Goal: Task Accomplishment & Management: Use online tool/utility

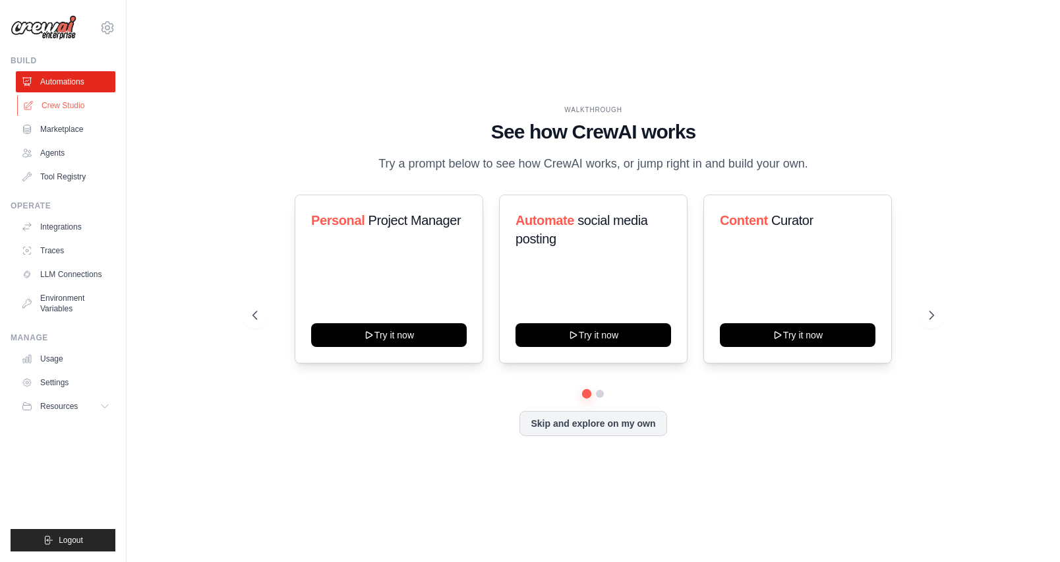
click at [59, 106] on link "Crew Studio" at bounding box center [67, 105] width 100 height 21
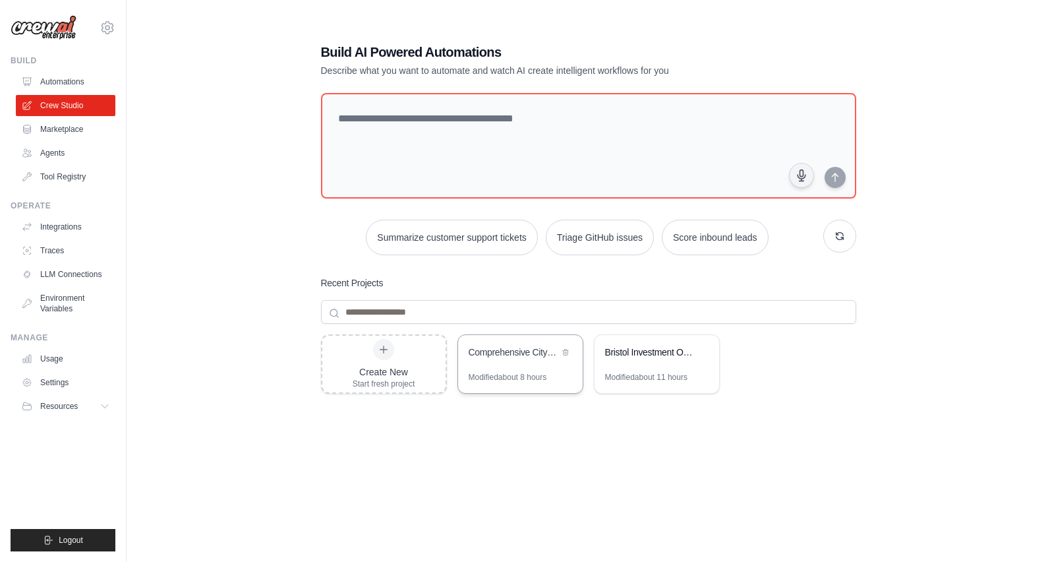
click at [523, 364] on div "Comprehensive City Net Zero Intelligence - Batch Sequential Processing" at bounding box center [520, 353] width 125 height 37
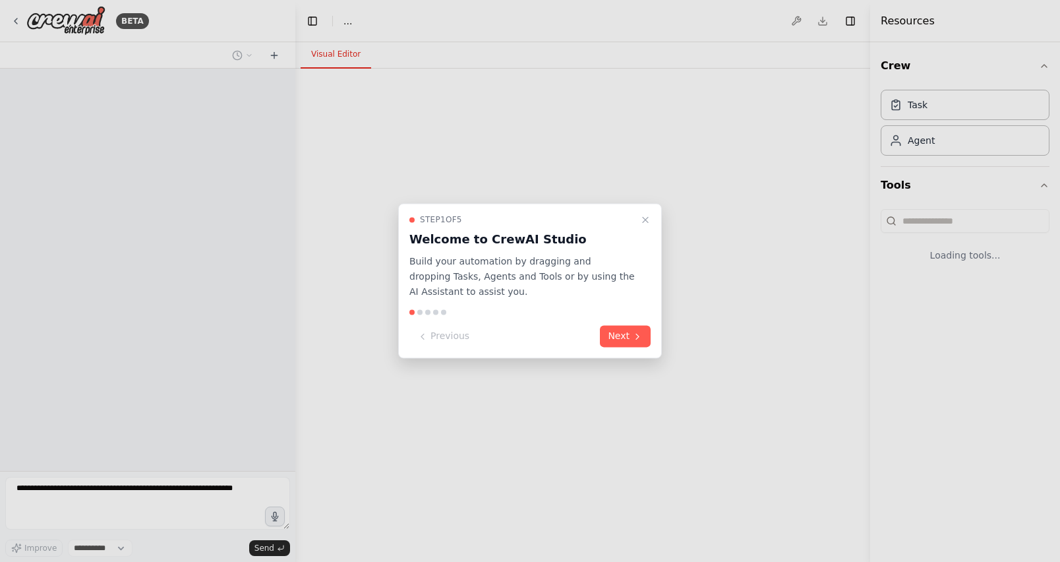
select select "****"
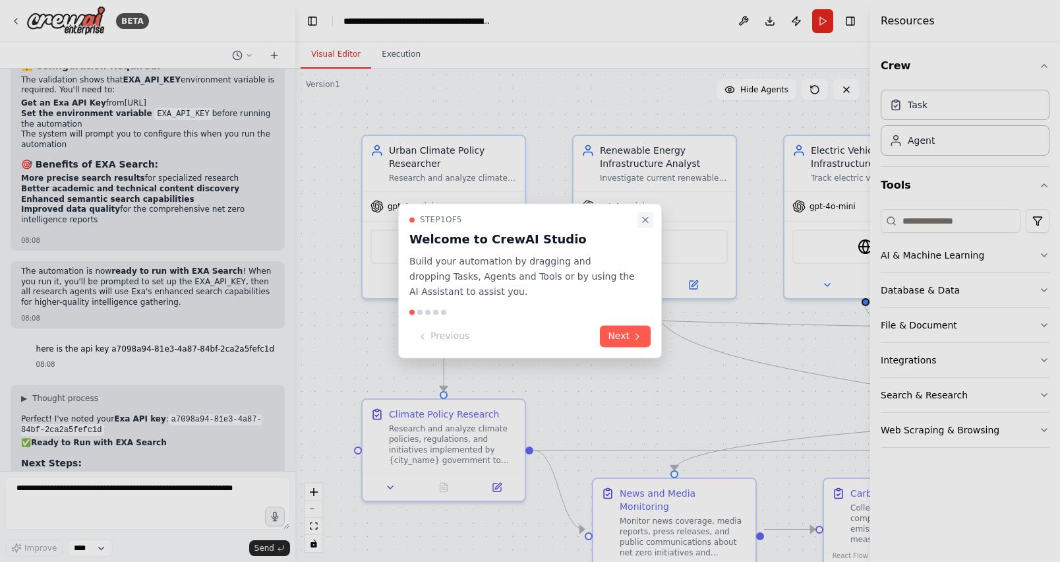
click at [647, 219] on icon "Close walkthrough" at bounding box center [645, 219] width 11 height 11
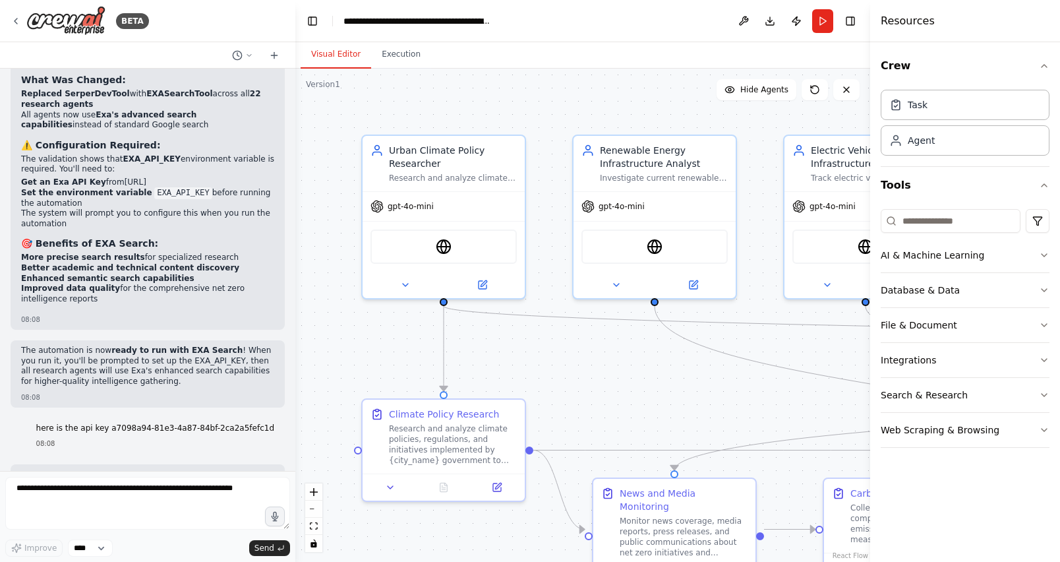
scroll to position [20026, 0]
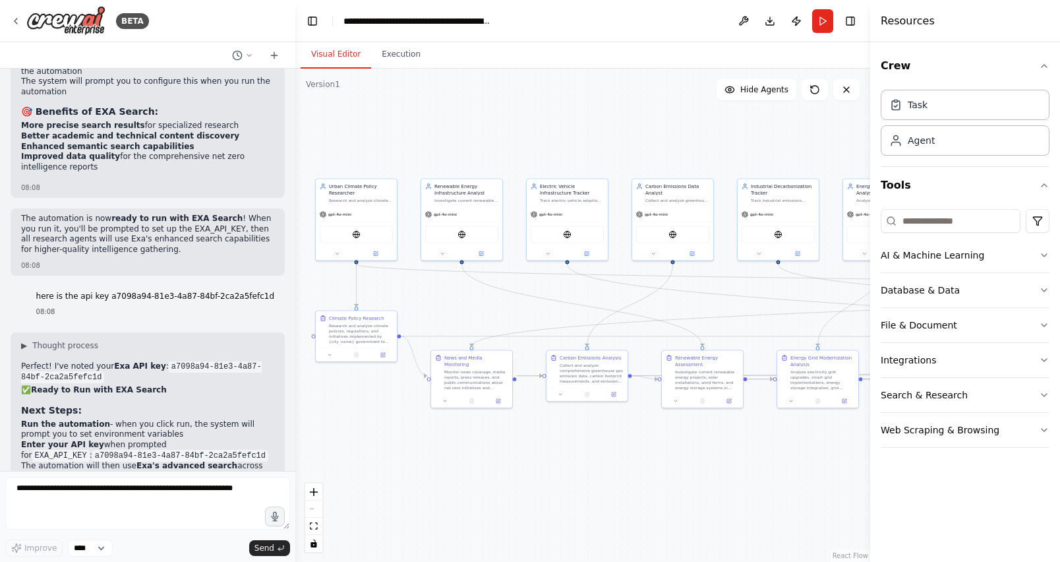
drag, startPoint x: 612, startPoint y: 198, endPoint x: 436, endPoint y: 129, distance: 188.9
click at [436, 130] on div ".deletable-edge-delete-btn { width: 20px; height: 20px; border: 0px solid #ffff…" at bounding box center [582, 315] width 575 height 493
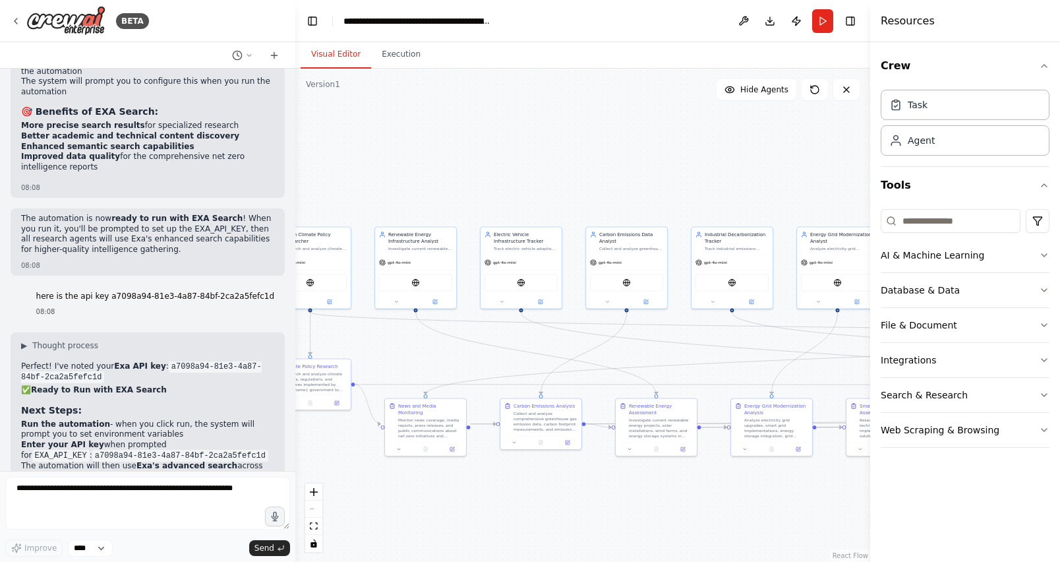
drag, startPoint x: 557, startPoint y: 132, endPoint x: 547, endPoint y: 183, distance: 52.4
click at [547, 183] on div ".deletable-edge-delete-btn { width: 20px; height: 20px; border: 0px solid #ffff…" at bounding box center [582, 315] width 575 height 493
drag, startPoint x: 606, startPoint y: 193, endPoint x: 500, endPoint y: 170, distance: 109.3
click at [500, 170] on div ".deletable-edge-delete-btn { width: 20px; height: 20px; border: 0px solid #ffff…" at bounding box center [582, 315] width 575 height 493
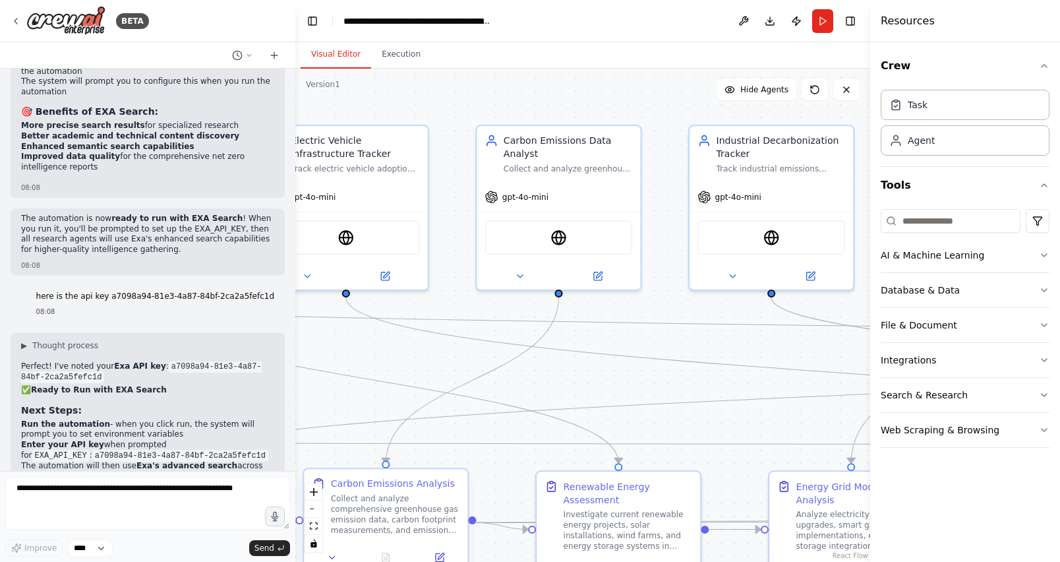
click at [408, 496] on div "Collect and analyze comprehensive greenhouse gas emission data, carbon footprin…" at bounding box center [395, 514] width 129 height 43
click at [442, 552] on icon at bounding box center [439, 557] width 11 height 11
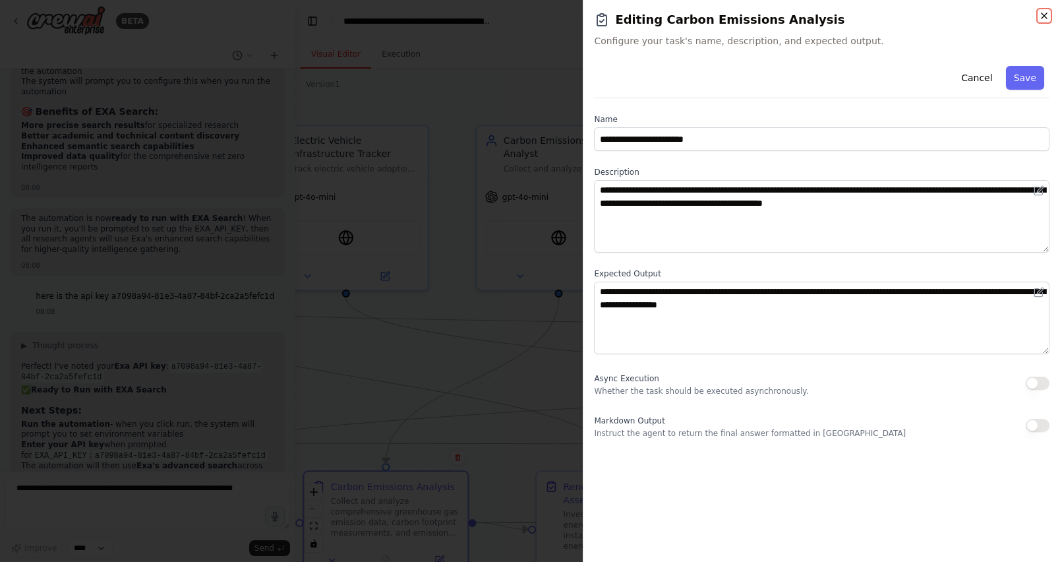
click at [1047, 15] on icon "button" at bounding box center [1044, 16] width 11 height 11
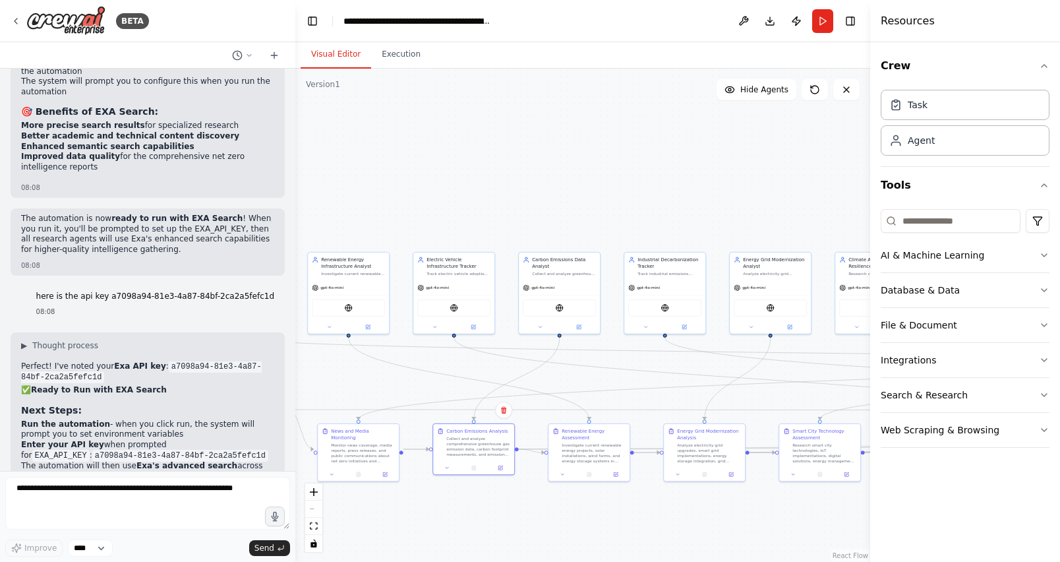
click at [96, 505] on strong "Higher quality search results" at bounding box center [86, 509] width 130 height 9
click at [821, 18] on button "Run" at bounding box center [822, 21] width 21 height 24
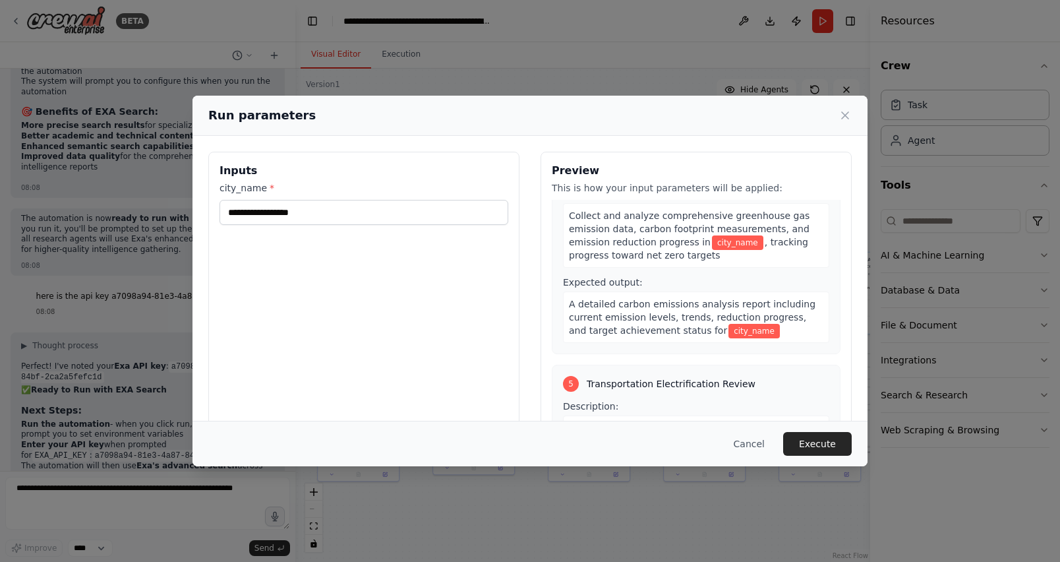
scroll to position [703, 0]
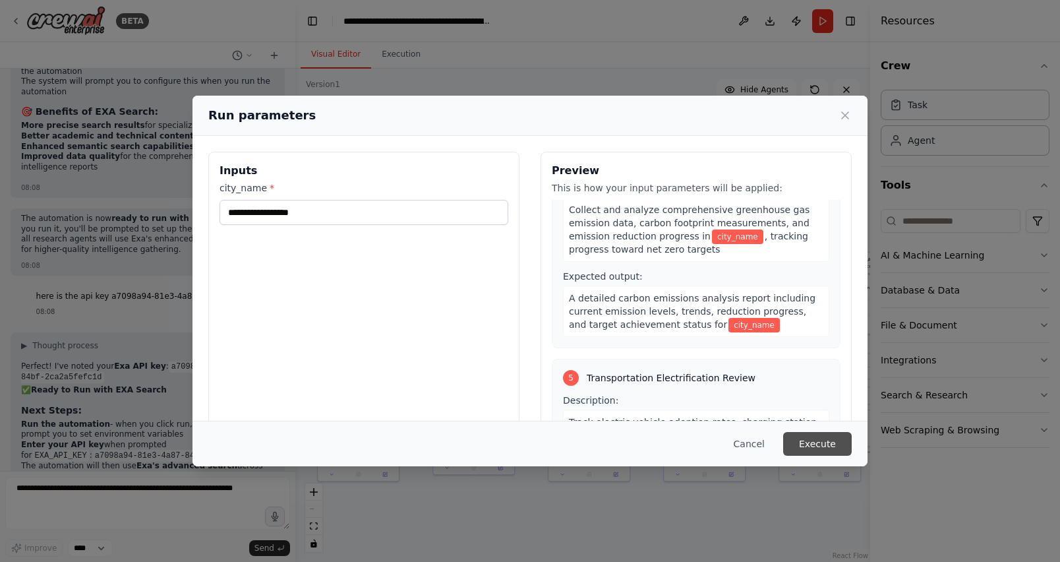
click at [827, 439] on button "Execute" at bounding box center [817, 444] width 69 height 24
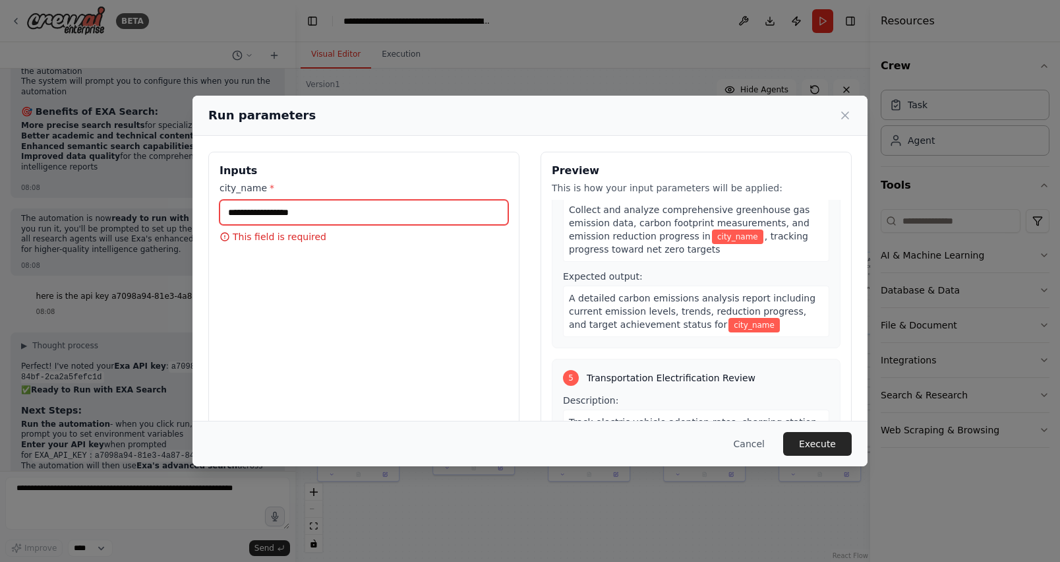
click at [303, 211] on input "city_name *" at bounding box center [364, 212] width 289 height 25
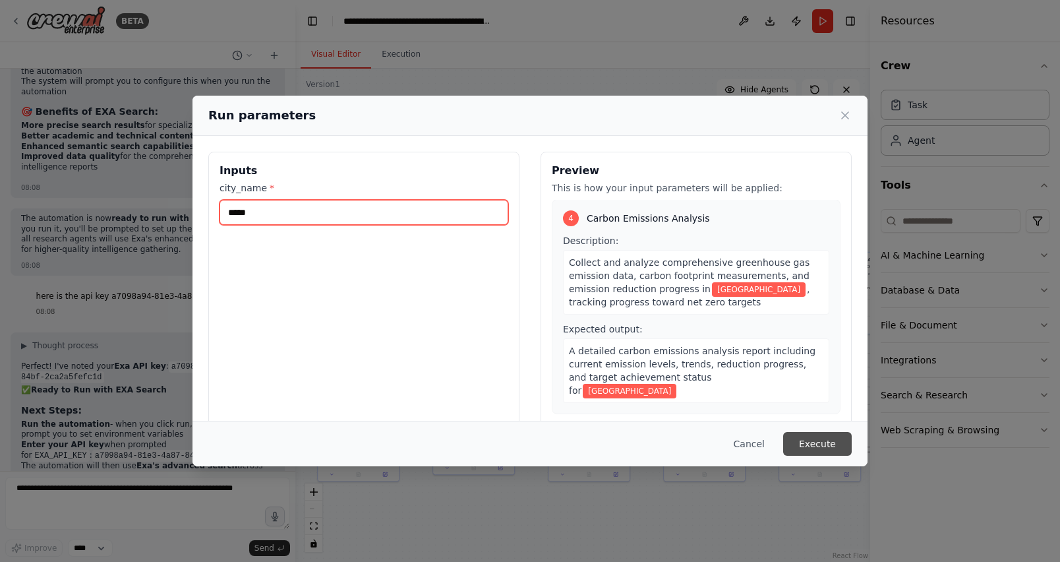
type input "*****"
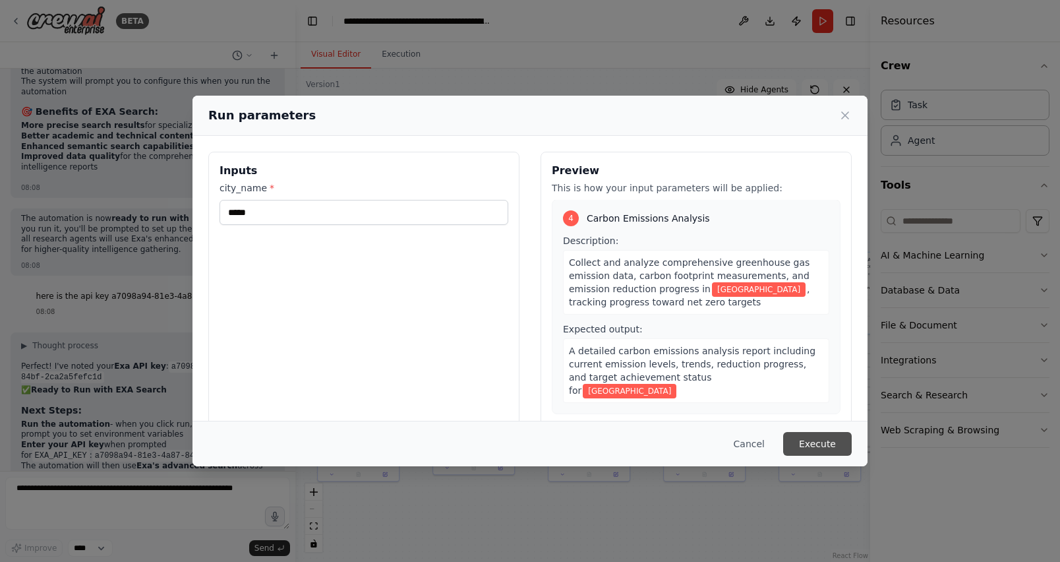
click at [817, 450] on button "Execute" at bounding box center [817, 444] width 69 height 24
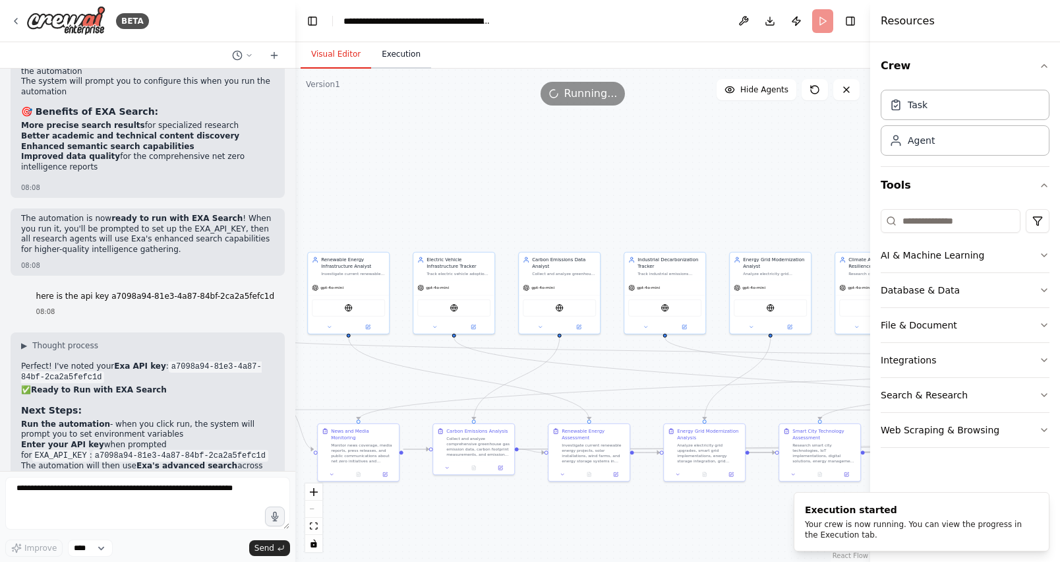
click at [398, 55] on button "Execution" at bounding box center [401, 55] width 60 height 28
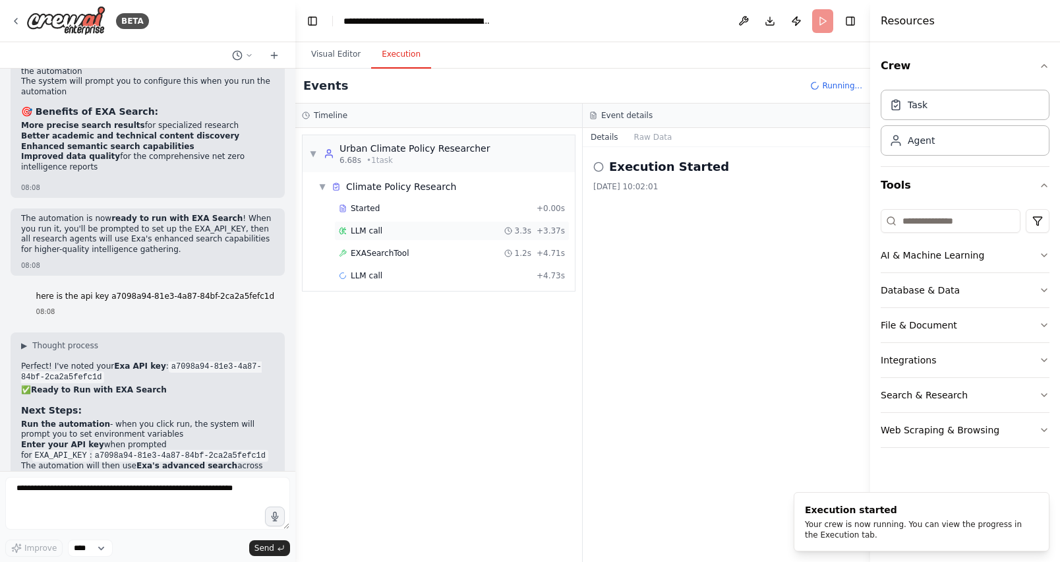
click at [381, 232] on span "LLM call" at bounding box center [367, 230] width 32 height 11
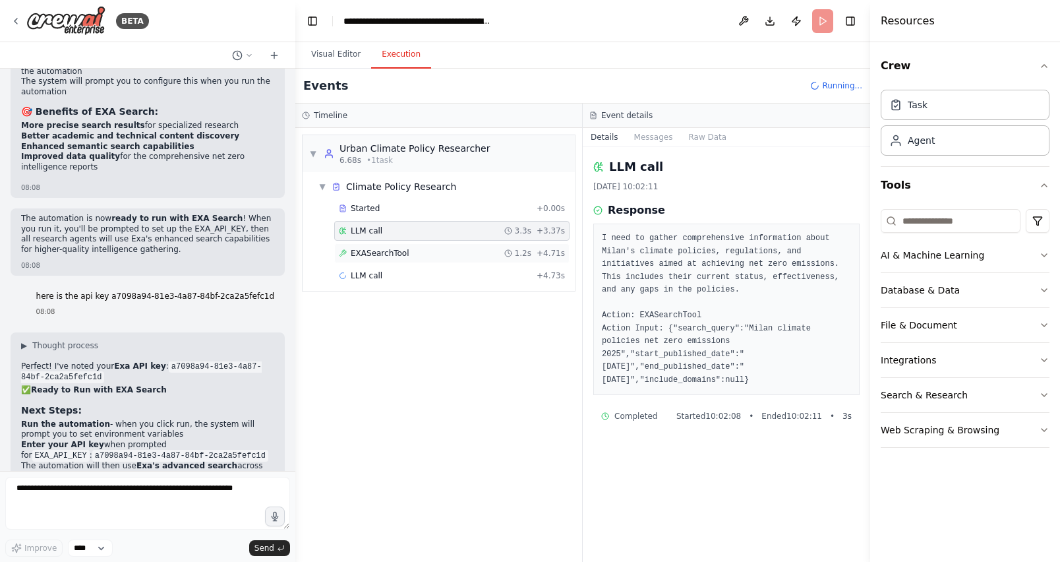
click at [384, 254] on span "EXASearchTool" at bounding box center [380, 253] width 59 height 11
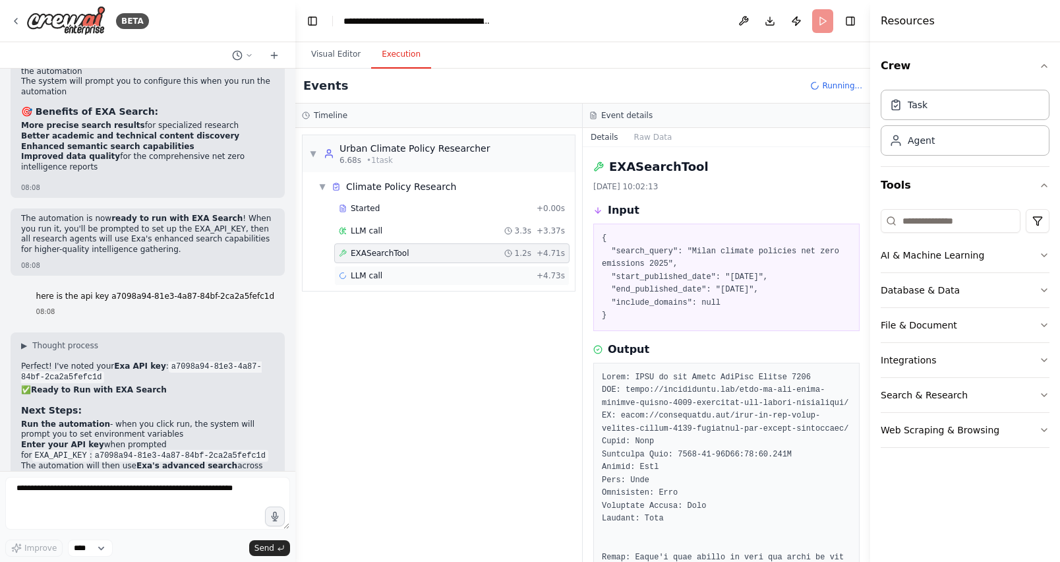
click at [383, 278] on div "LLM call + 4.73s" at bounding box center [452, 275] width 226 height 11
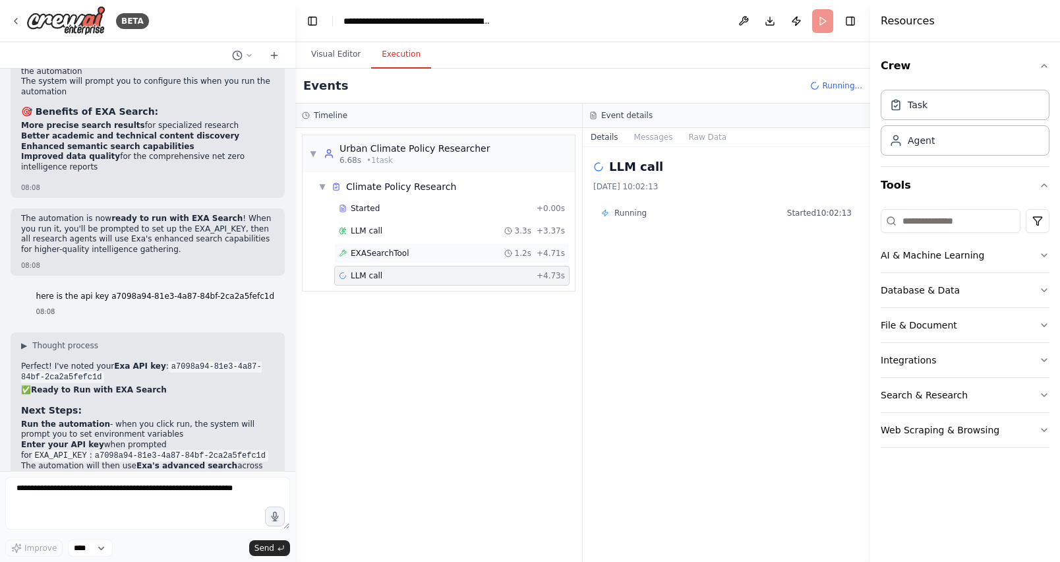
click at [386, 248] on span "EXASearchTool" at bounding box center [380, 253] width 59 height 11
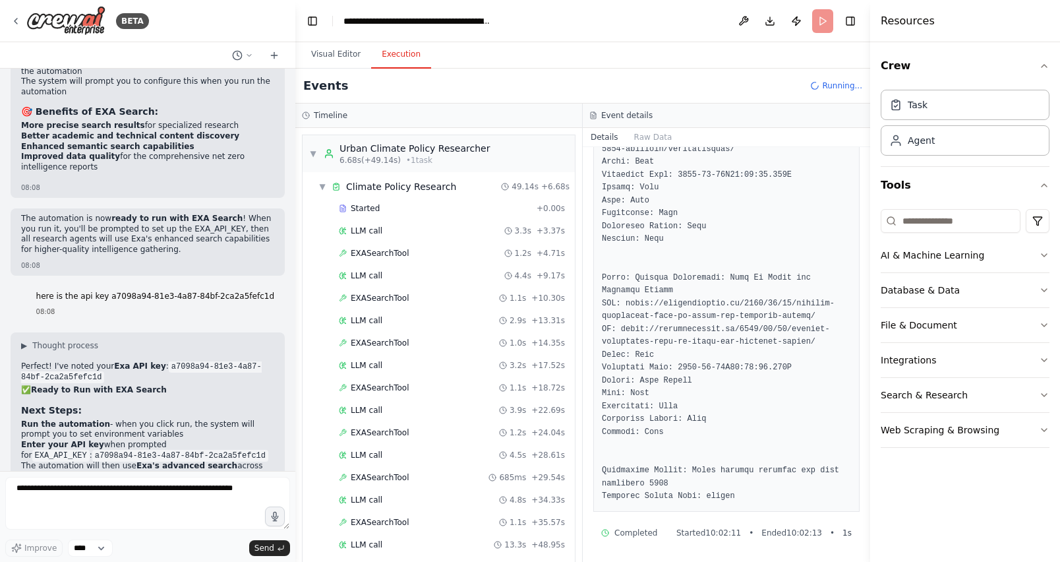
scroll to position [200, 0]
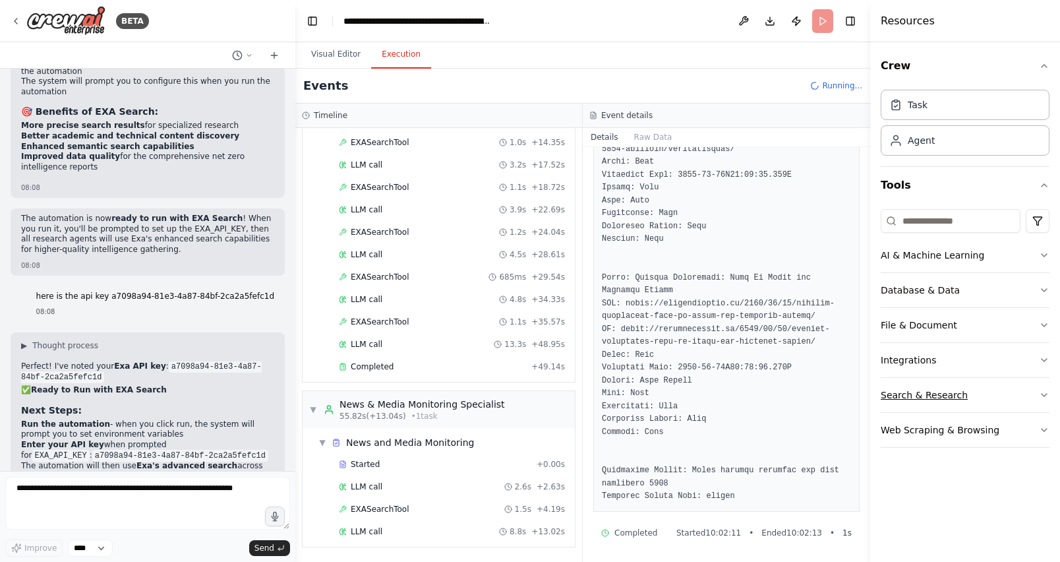
click at [910, 390] on div "Search & Research" at bounding box center [924, 394] width 87 height 13
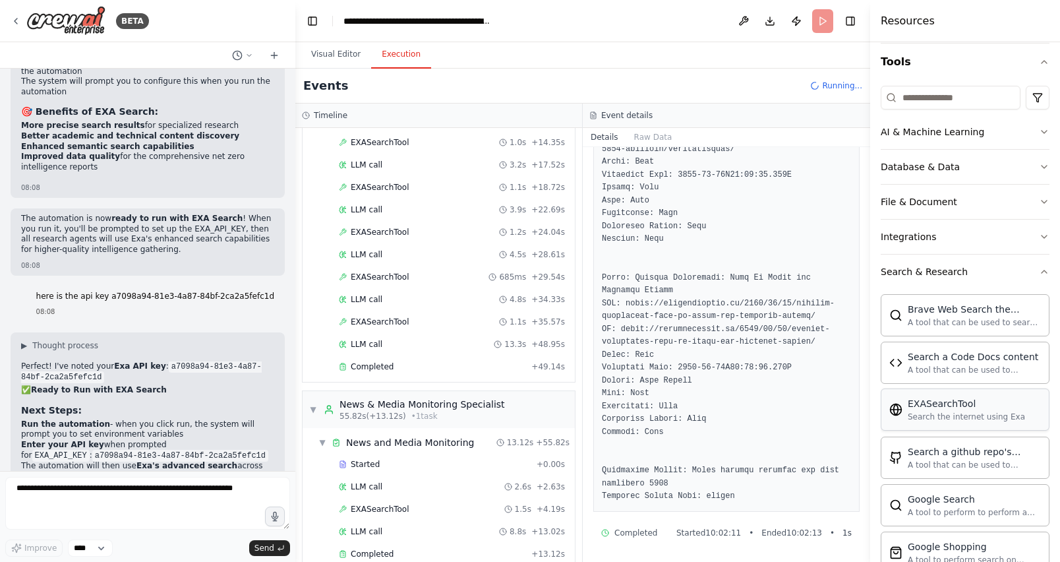
scroll to position [115, 0]
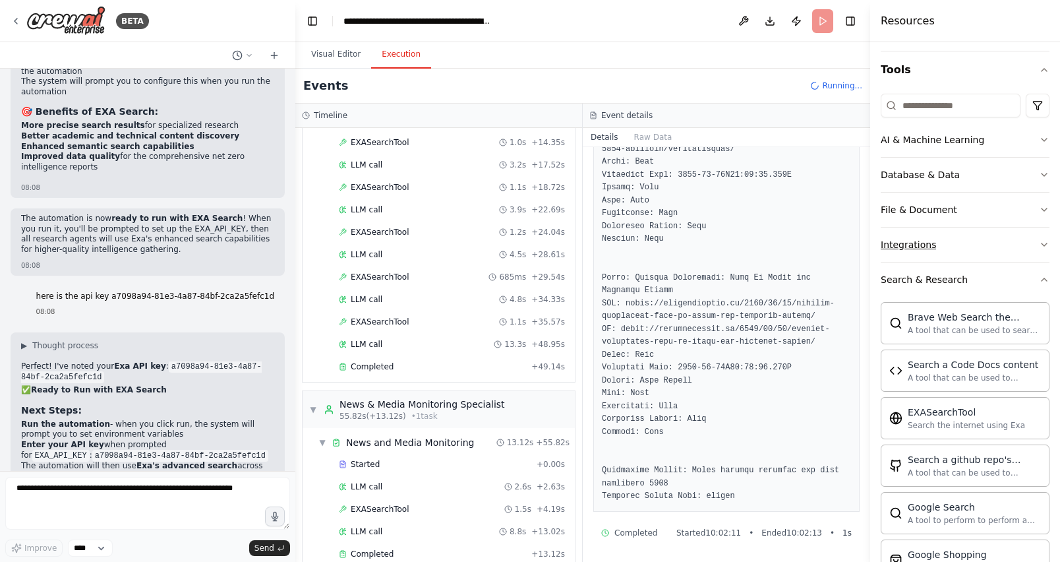
click at [937, 243] on button "Integrations" at bounding box center [965, 244] width 169 height 34
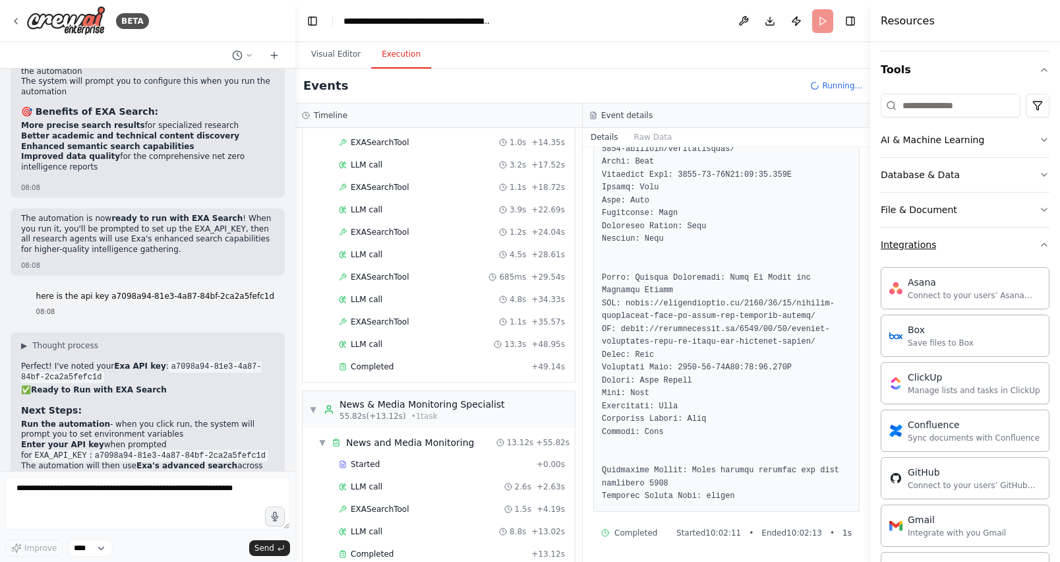
click at [937, 243] on button "Integrations" at bounding box center [965, 244] width 169 height 34
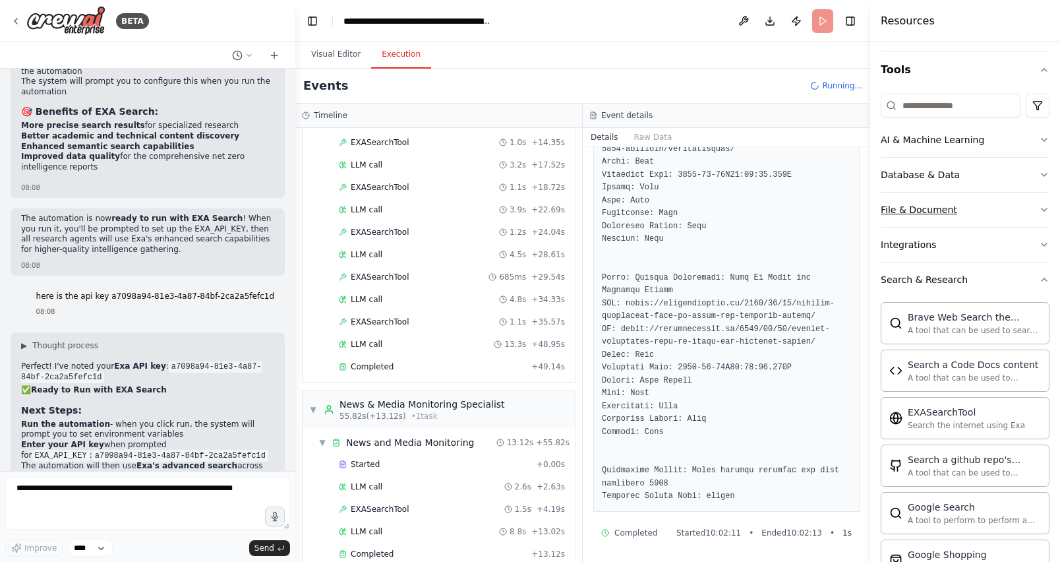
click at [929, 217] on button "File & Document" at bounding box center [965, 209] width 169 height 34
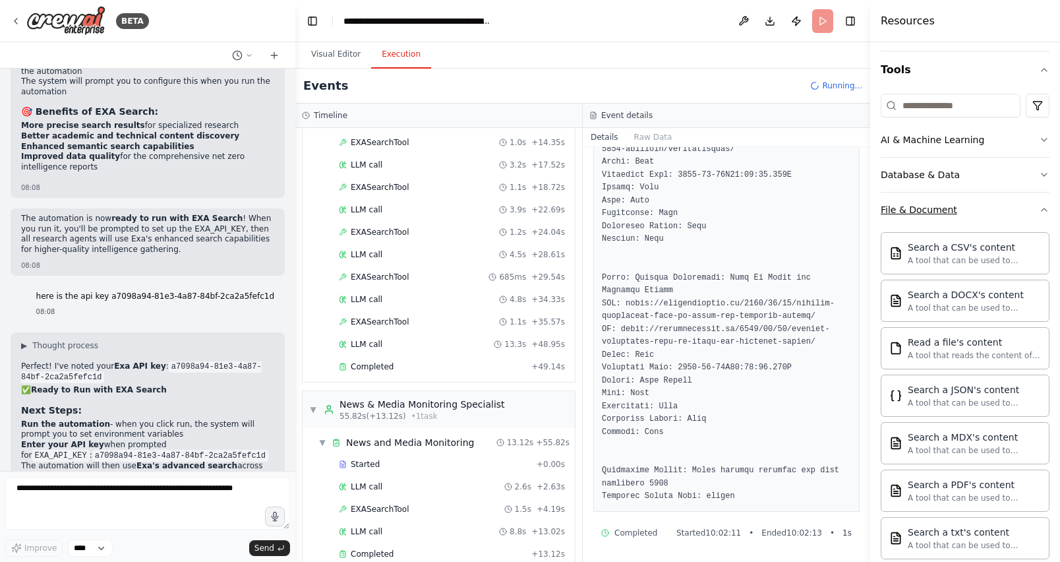
click at [929, 214] on div "File & Document" at bounding box center [919, 209] width 76 height 13
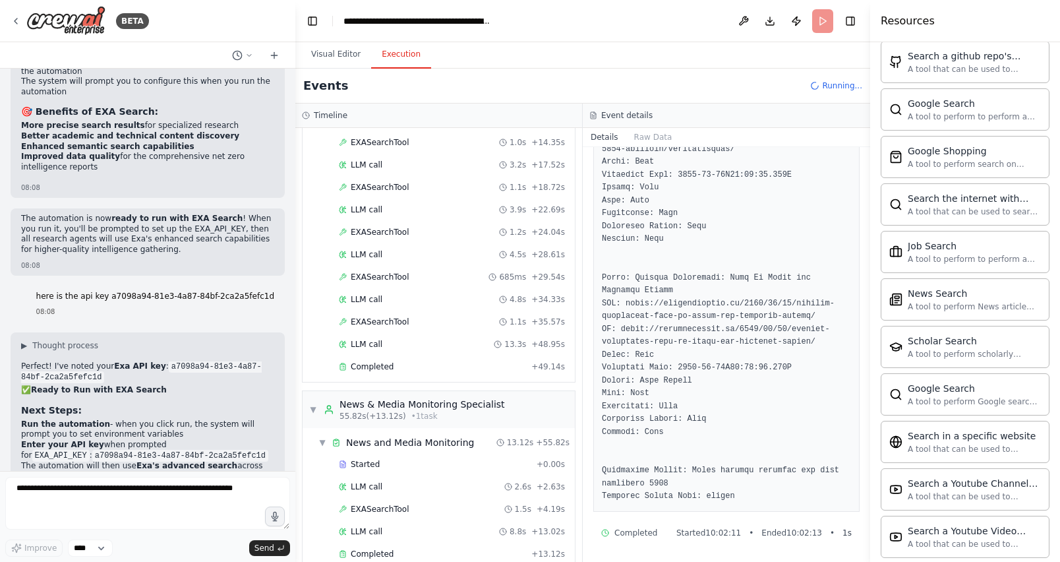
scroll to position [582, 0]
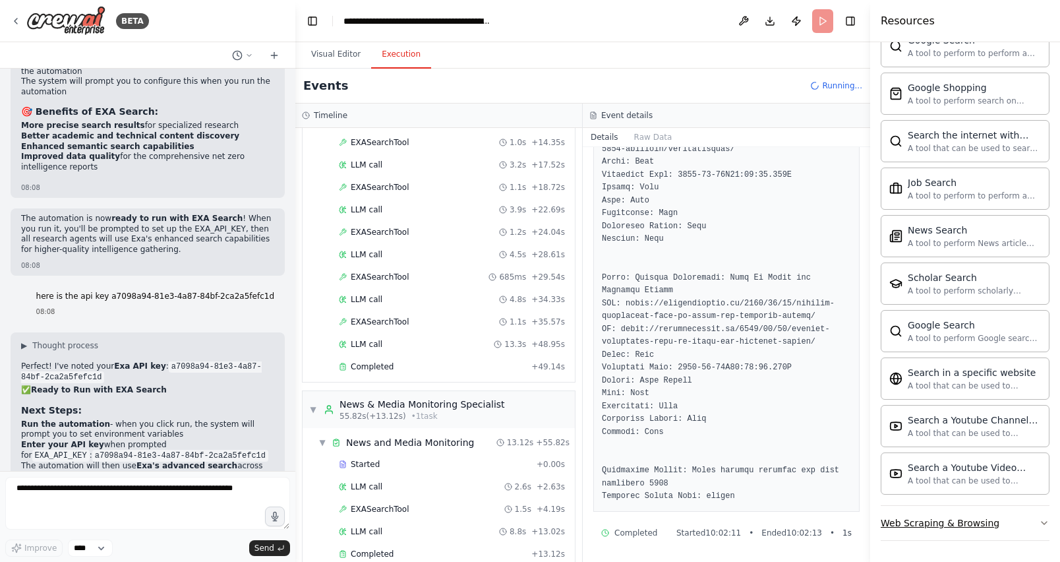
click at [965, 519] on div "Web Scraping & Browsing" at bounding box center [940, 522] width 119 height 13
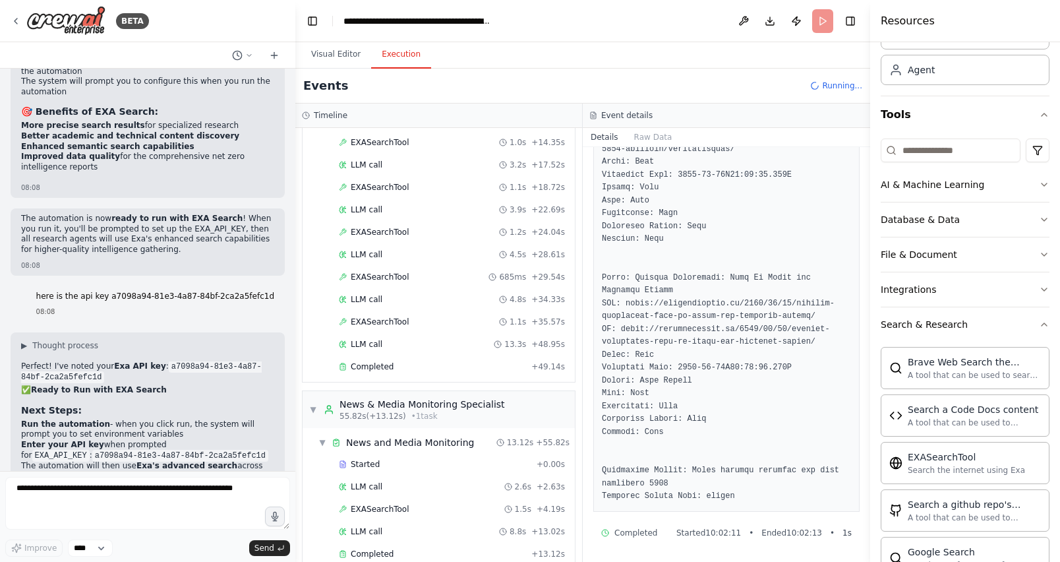
scroll to position [35, 0]
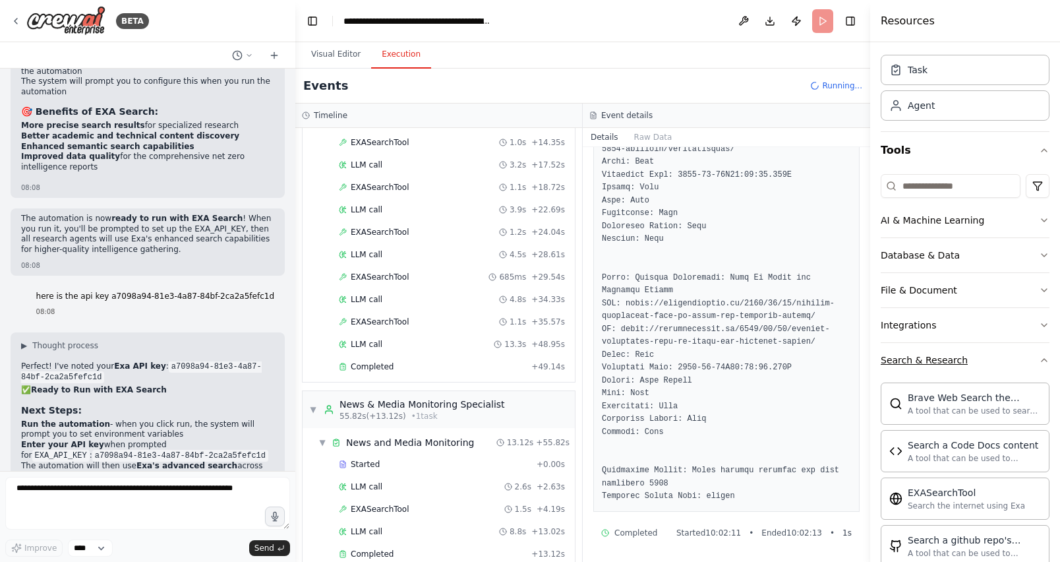
click at [931, 361] on div "Search & Research" at bounding box center [924, 359] width 87 height 13
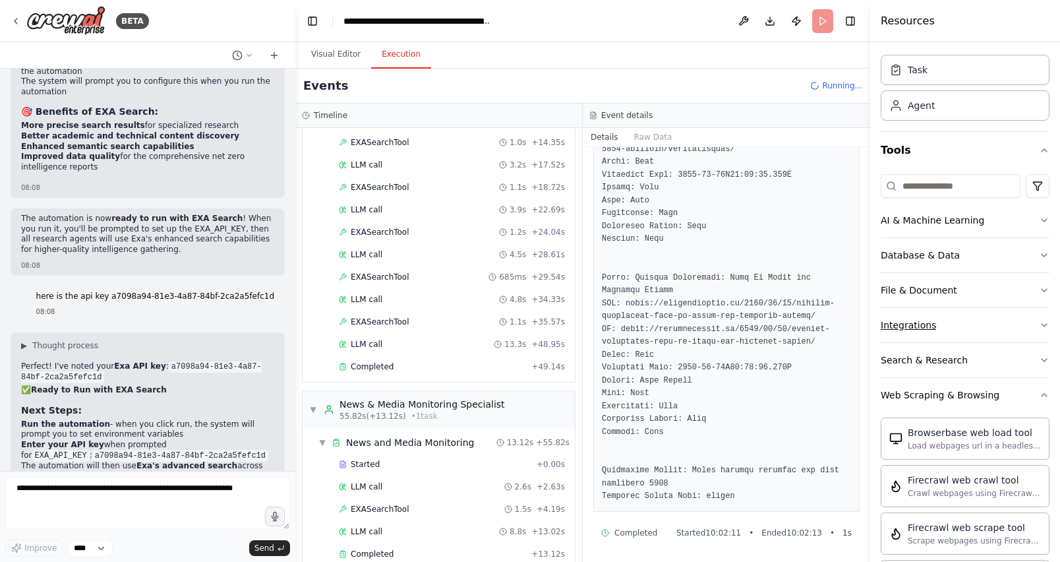
click at [921, 328] on div "Integrations" at bounding box center [908, 324] width 55 height 13
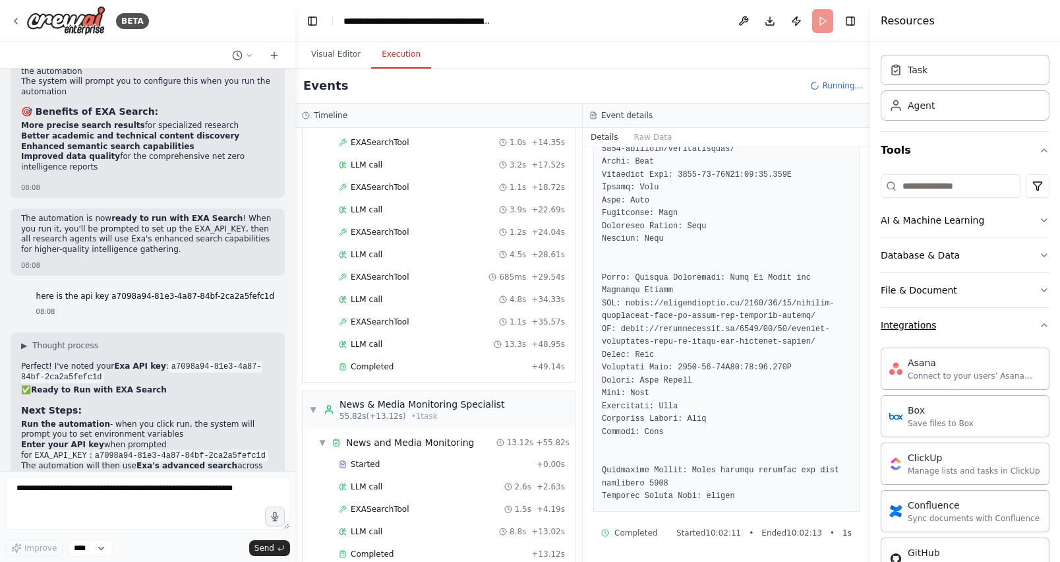
click at [921, 328] on div "Integrations" at bounding box center [908, 324] width 55 height 13
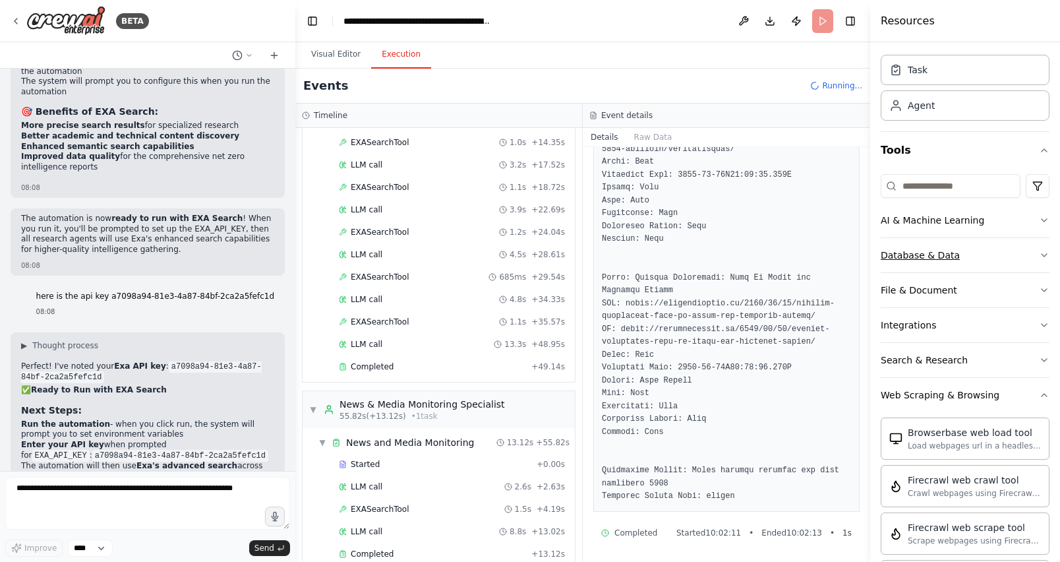
click at [926, 263] on button "Database & Data" at bounding box center [965, 255] width 169 height 34
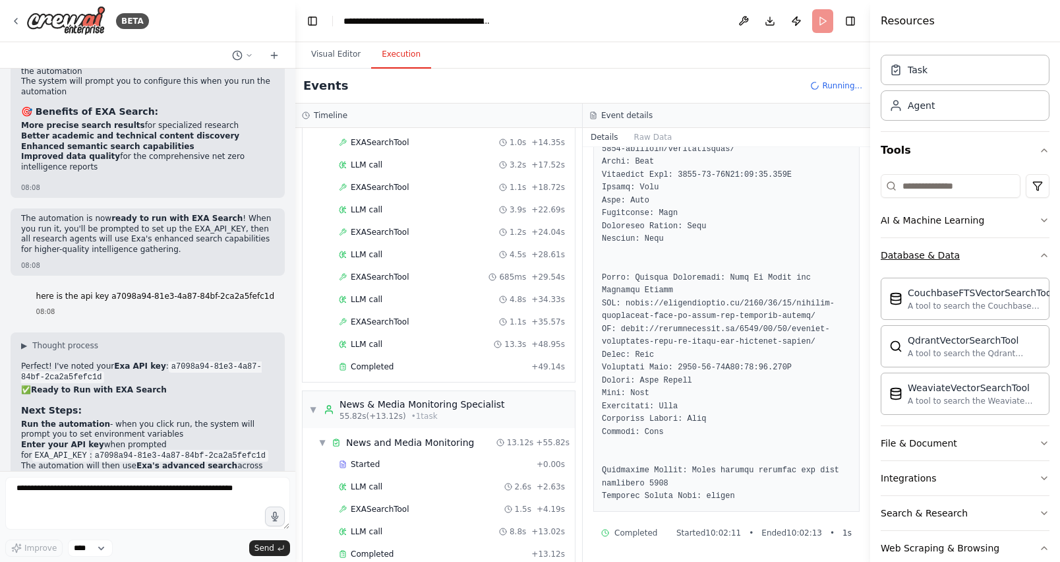
click at [1039, 251] on icon "button" at bounding box center [1044, 255] width 11 height 11
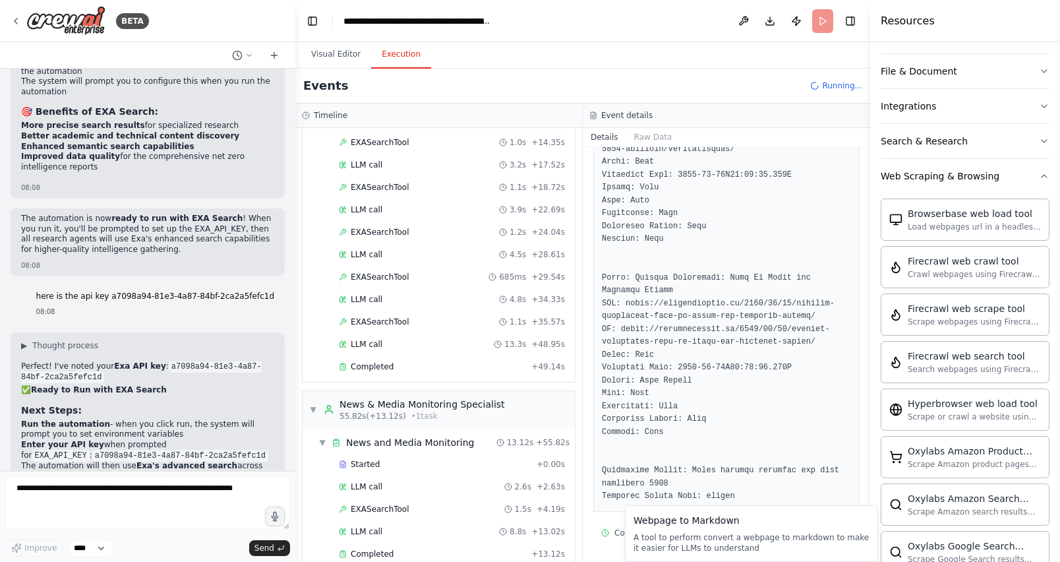
scroll to position [0, 0]
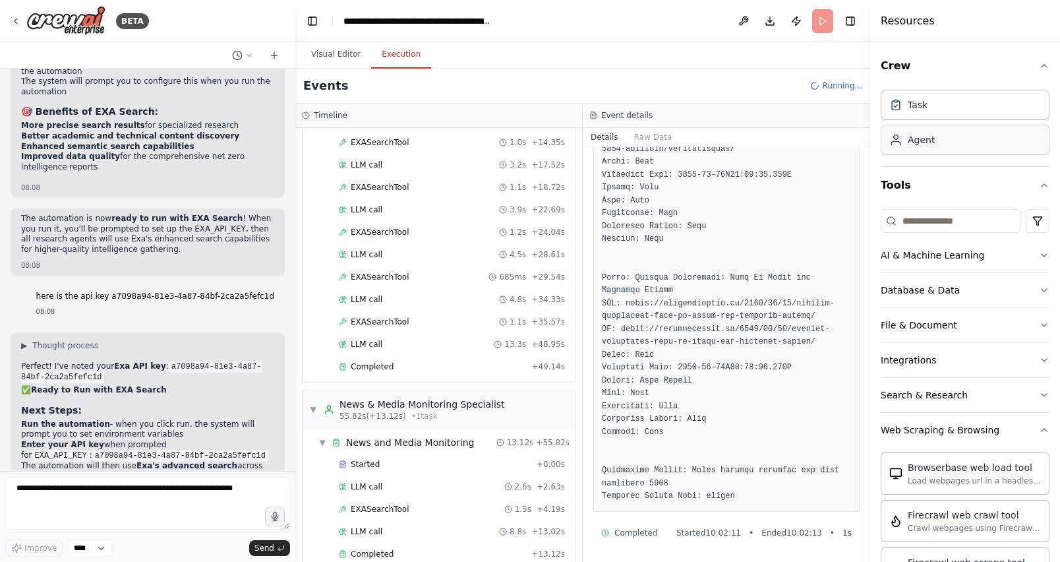
click at [928, 140] on div "Agent" at bounding box center [921, 139] width 27 height 13
click at [934, 115] on div "Task" at bounding box center [965, 104] width 169 height 30
click at [1039, 183] on icon "button" at bounding box center [1044, 185] width 11 height 11
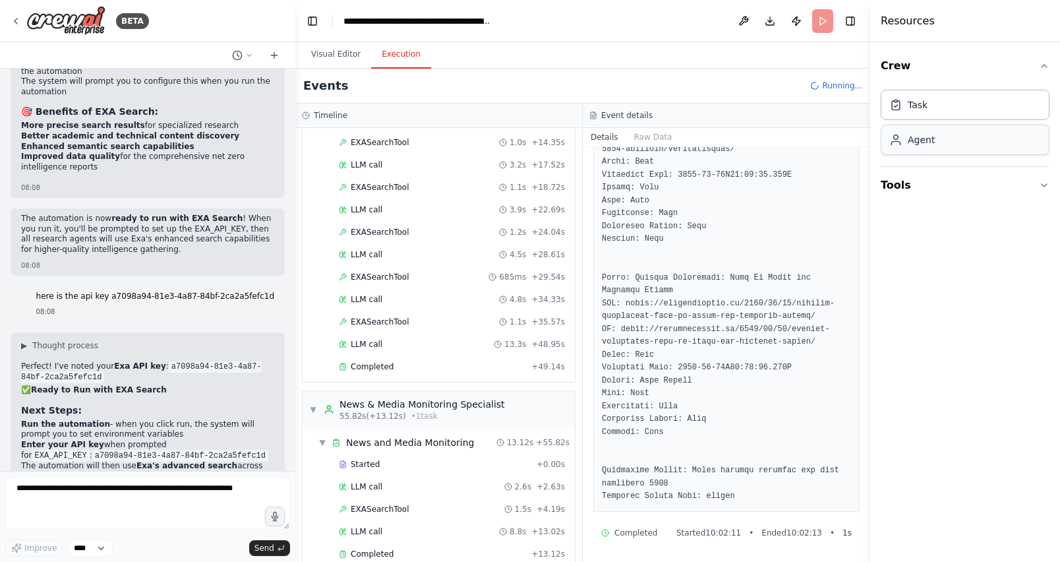
click at [948, 133] on div "Agent" at bounding box center [965, 140] width 169 height 30
click at [951, 99] on div "Task" at bounding box center [965, 104] width 169 height 30
click at [968, 146] on div "Agent" at bounding box center [965, 140] width 169 height 30
click at [968, 82] on button "Crew" at bounding box center [965, 65] width 169 height 37
click at [1036, 103] on button "Tools" at bounding box center [965, 103] width 169 height 37
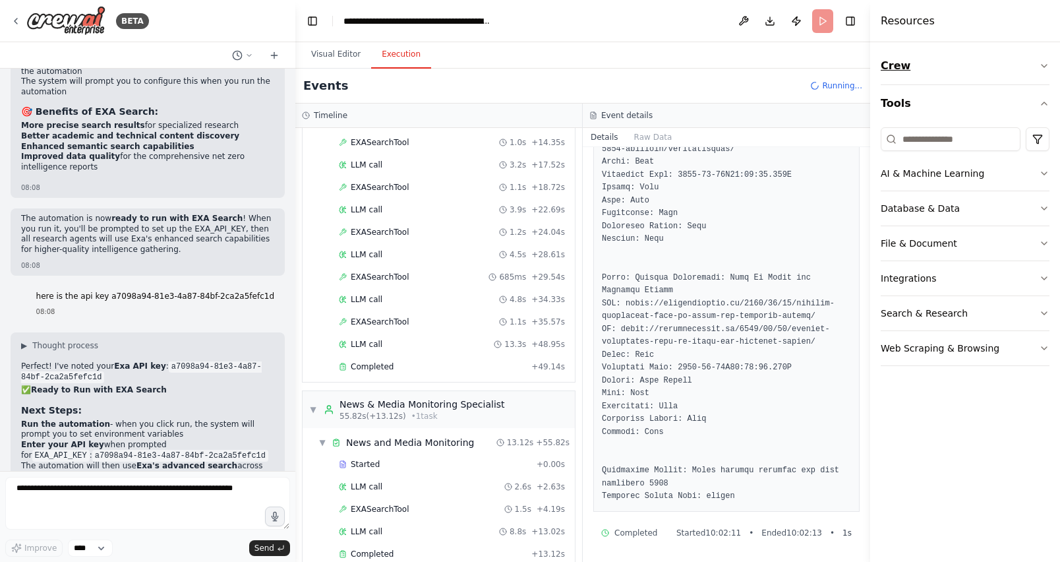
click at [1040, 61] on icon "button" at bounding box center [1044, 66] width 11 height 11
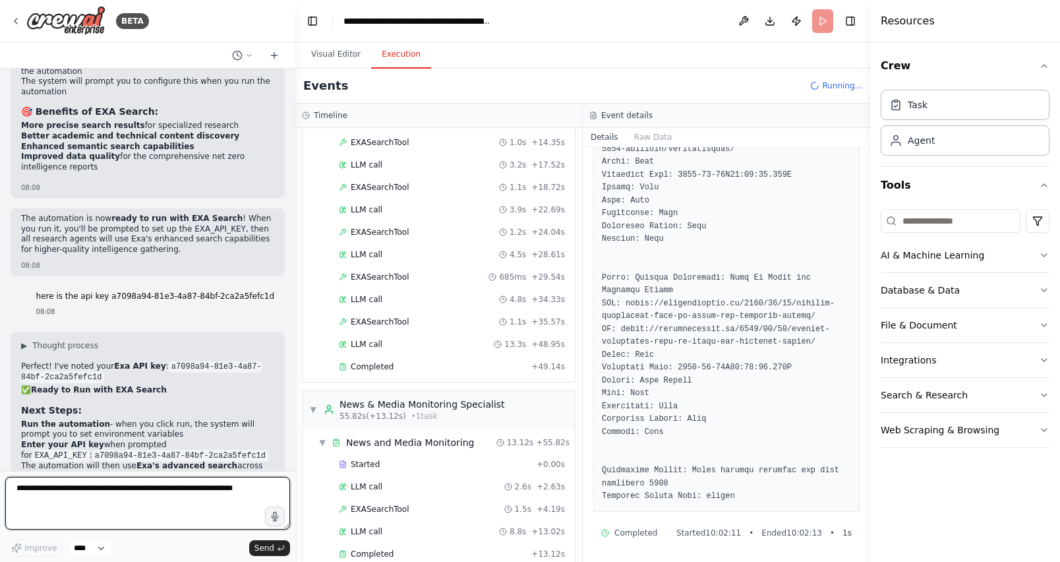
click at [80, 495] on textarea at bounding box center [147, 503] width 285 height 53
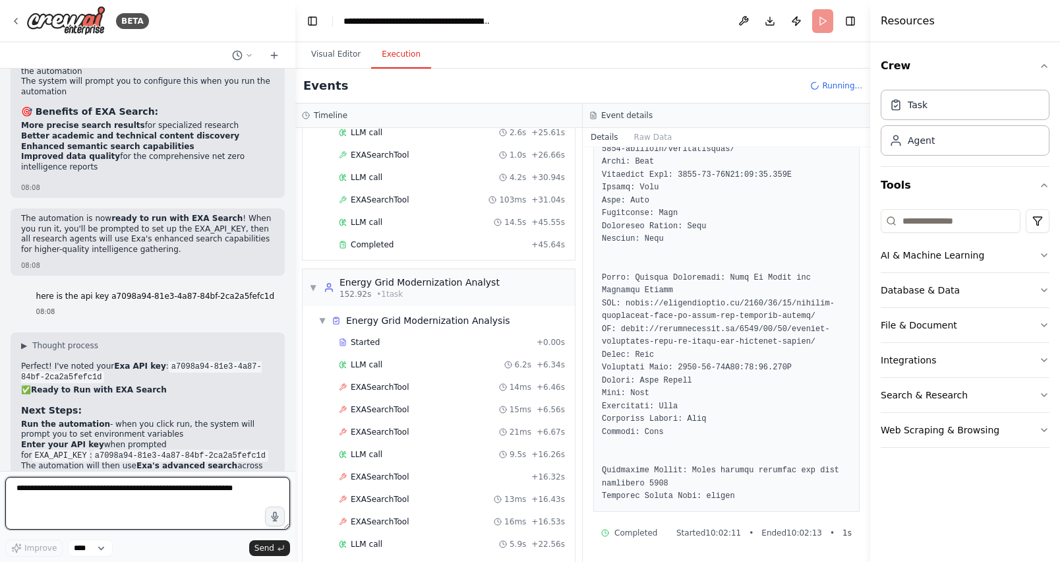
scroll to position [1473, 0]
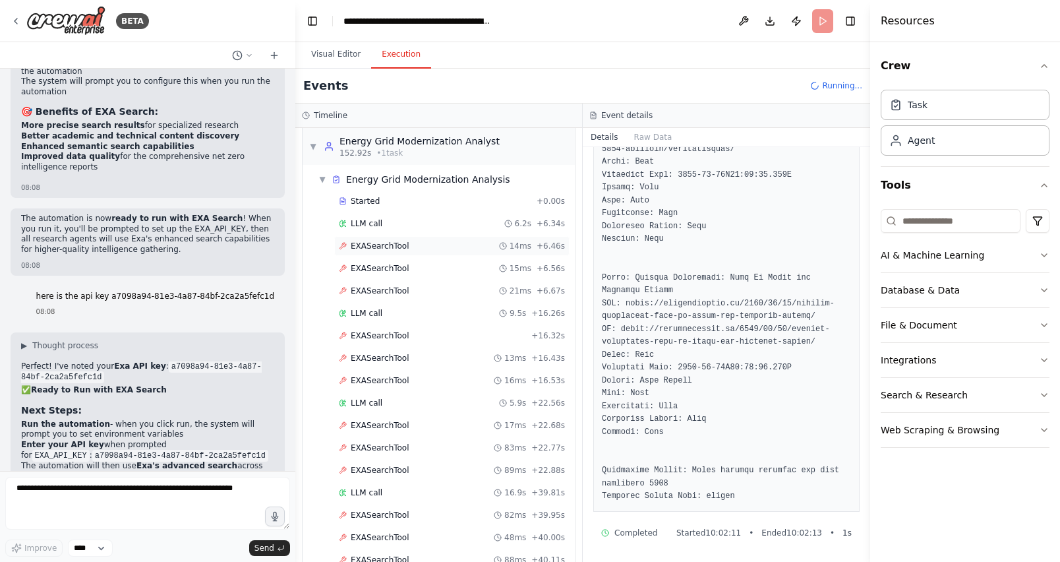
click at [393, 241] on span "EXASearchTool" at bounding box center [380, 246] width 59 height 11
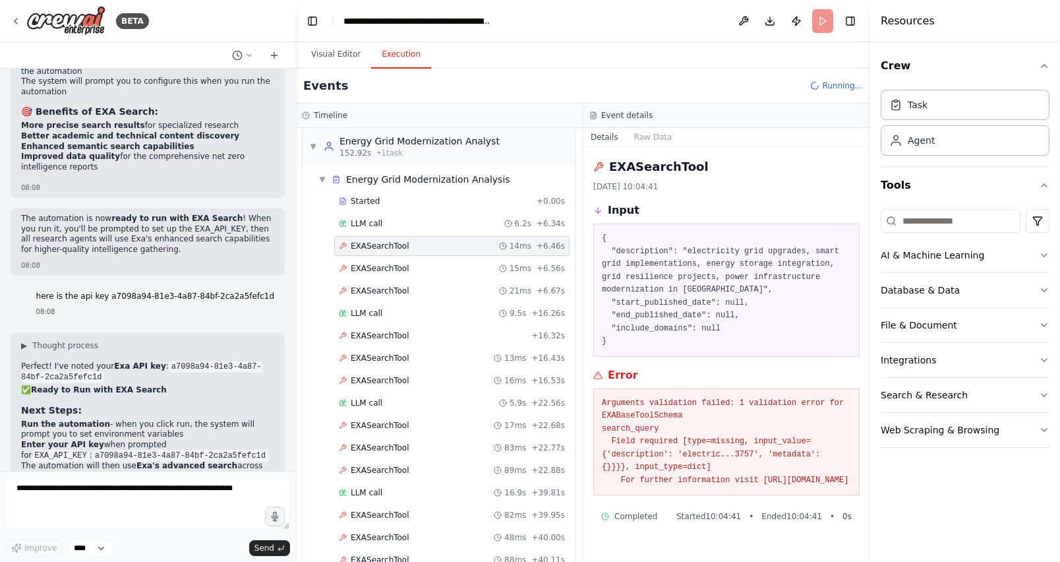
drag, startPoint x: 601, startPoint y: 405, endPoint x: 809, endPoint y: 496, distance: 227.6
click at [809, 496] on div "Arguments validation failed: 1 validation error for EXABaseToolSchema search_qu…" at bounding box center [726, 441] width 266 height 107
click at [651, 451] on pre "Arguments validation failed: 1 validation error for EXABaseToolSchema search_qu…" at bounding box center [726, 442] width 249 height 90
drag, startPoint x: 601, startPoint y: 402, endPoint x: 817, endPoint y: 502, distance: 238.3
click at [817, 496] on div "Arguments validation failed: 1 validation error for EXABaseToolSchema search_qu…" at bounding box center [726, 441] width 266 height 107
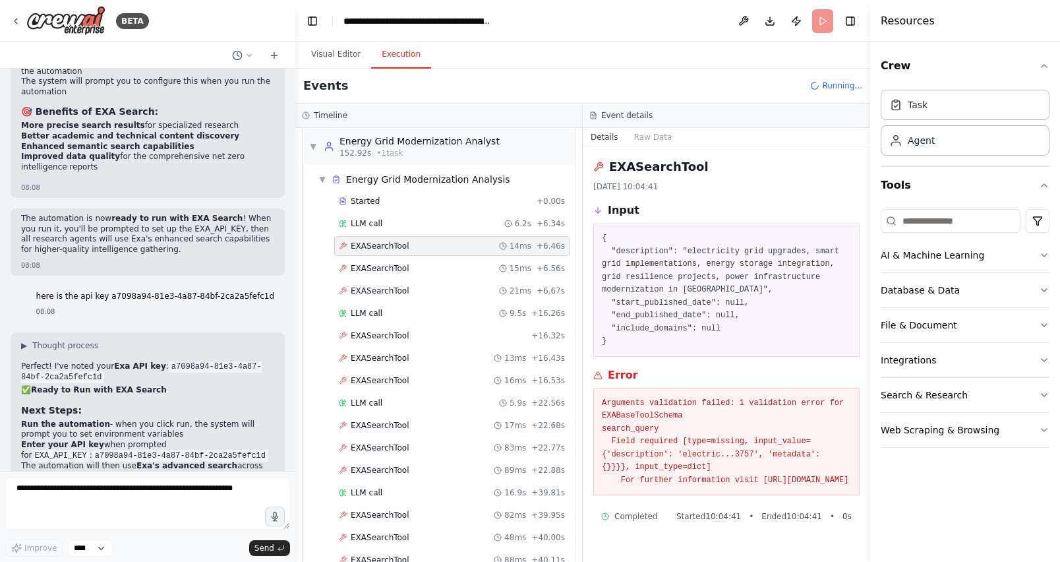
copy pre "Arguments validation failed: 1 validation error for EXABaseToolSchema search_qu…"
click at [65, 493] on textarea at bounding box center [147, 503] width 285 height 53
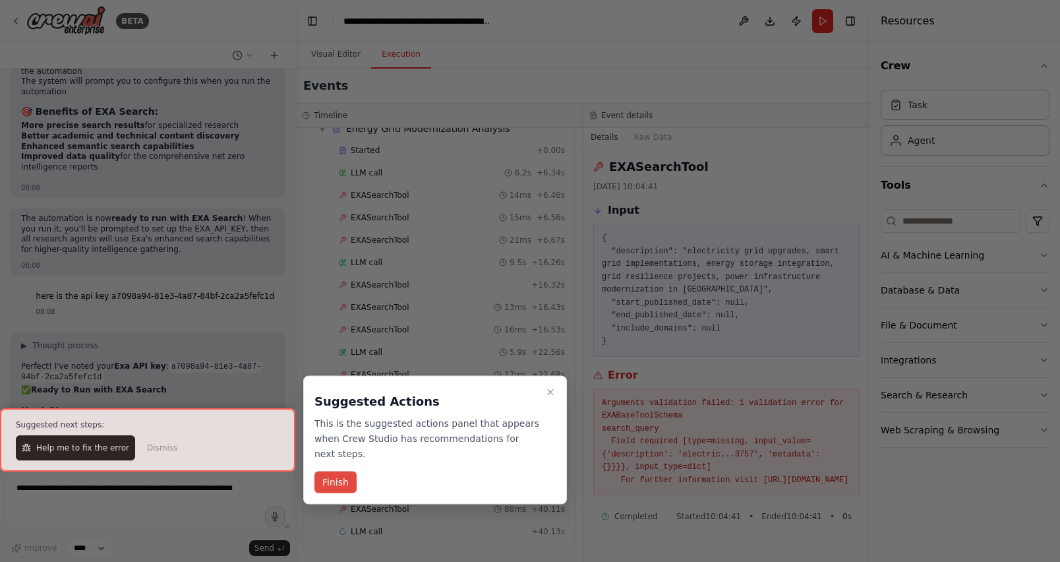
click at [342, 477] on button "Finish" at bounding box center [335, 482] width 42 height 22
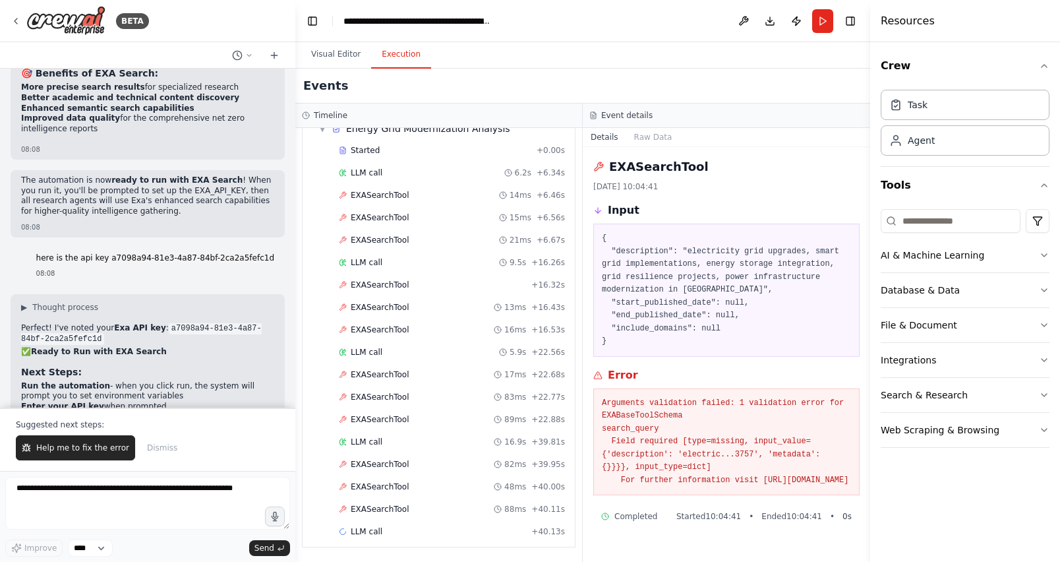
scroll to position [20089, 0]
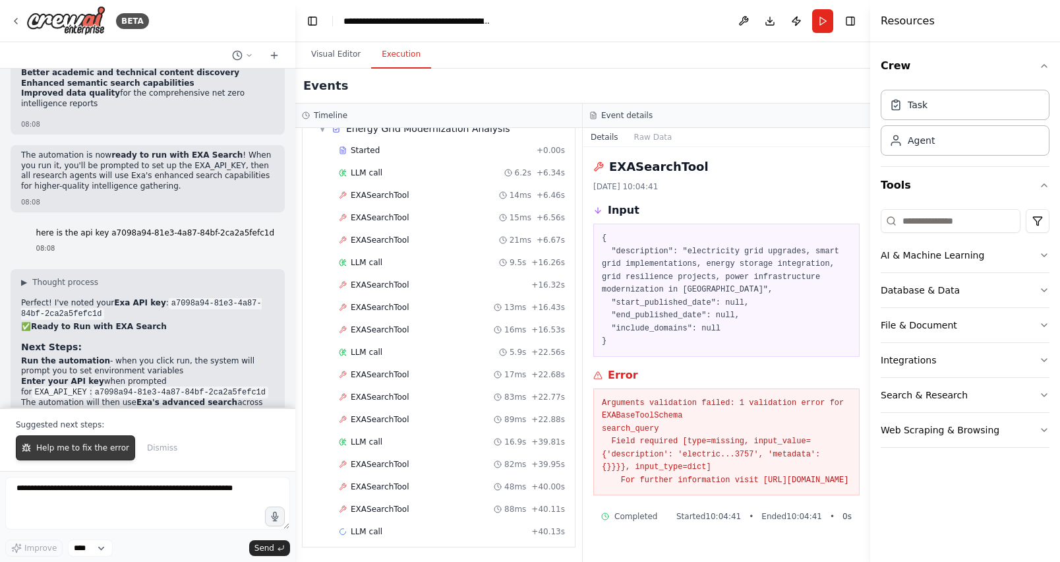
click at [97, 452] on span "Help me to fix the error" at bounding box center [82, 447] width 93 height 11
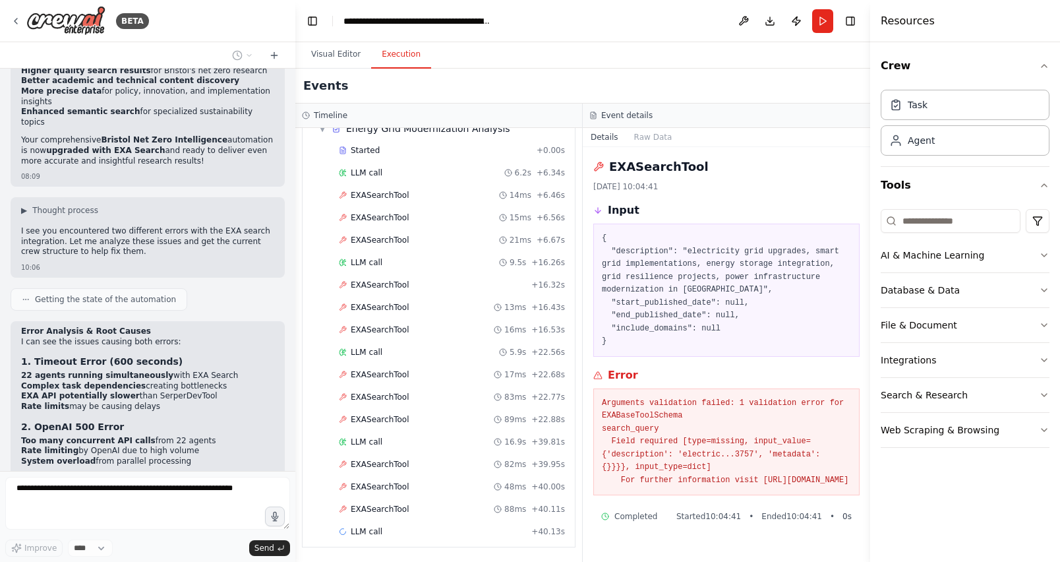
scroll to position [20503, 0]
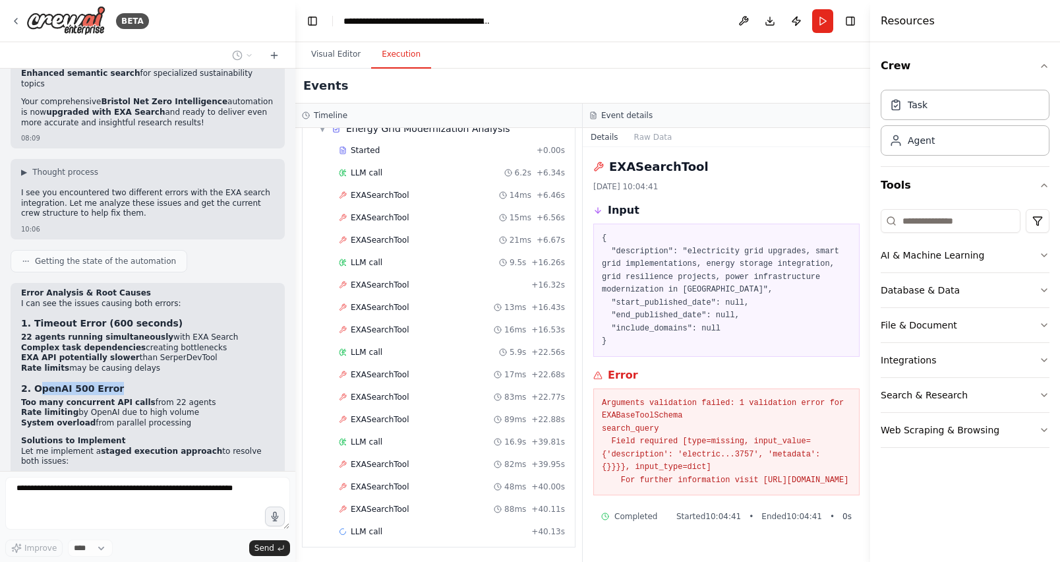
drag, startPoint x: 39, startPoint y: 223, endPoint x: 138, endPoint y: 222, distance: 99.5
click at [138, 382] on h3 "2. OpenAI 500 Error" at bounding box center [147, 388] width 253 height 13
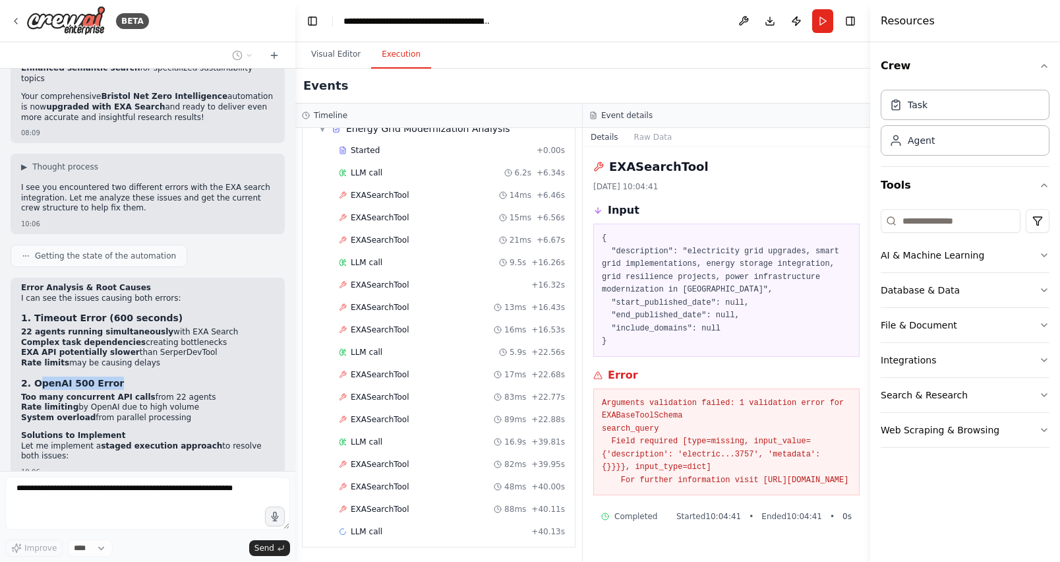
scroll to position [20499, 0]
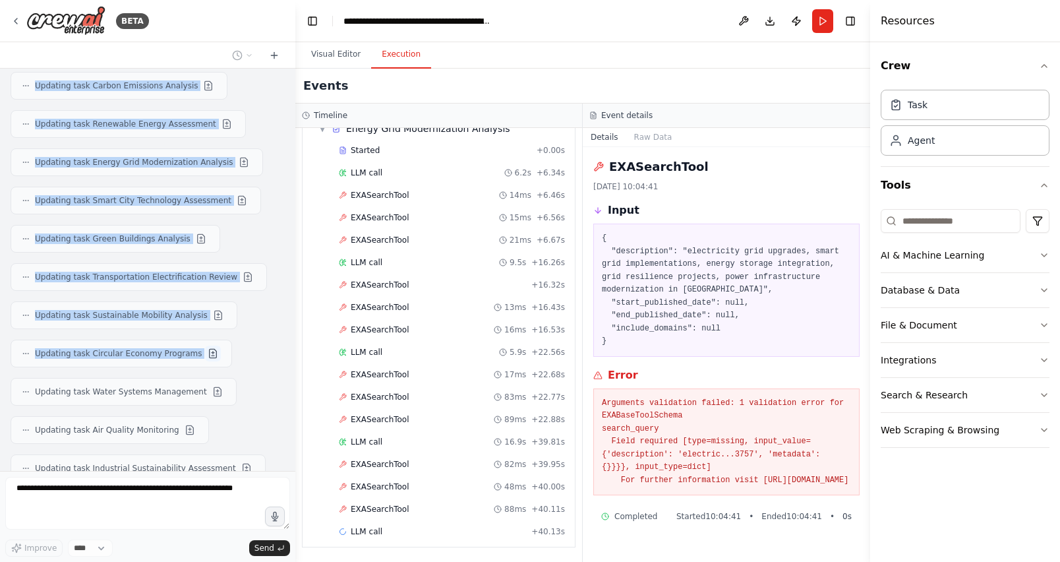
drag, startPoint x: 29, startPoint y: 198, endPoint x: 195, endPoint y: 191, distance: 166.3
click at [195, 191] on div "Hello! I'm the CrewAI assistant. What kind of automation do you want to build? …" at bounding box center [147, 270] width 295 height 402
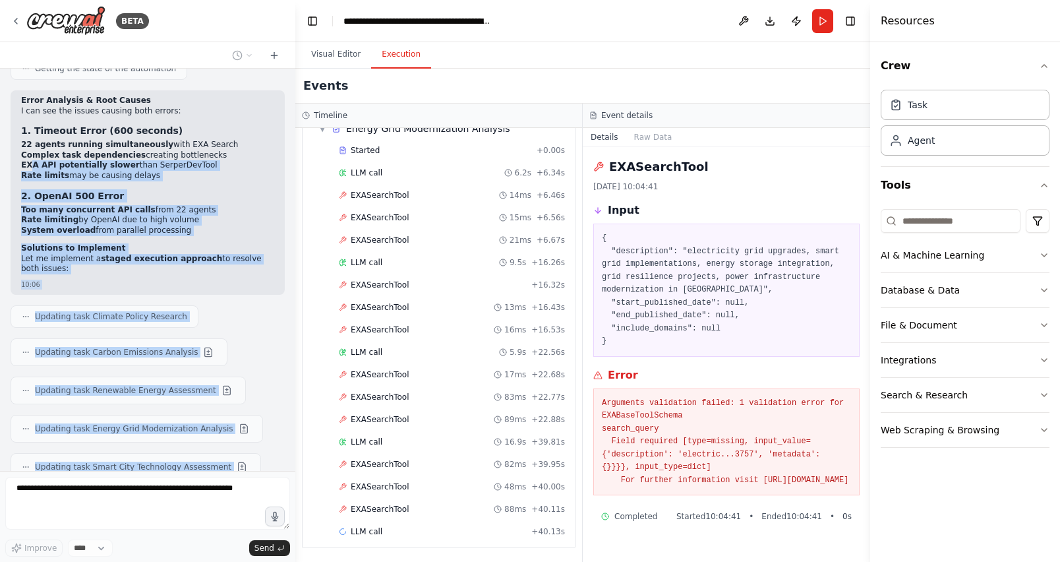
scroll to position [20516, 0]
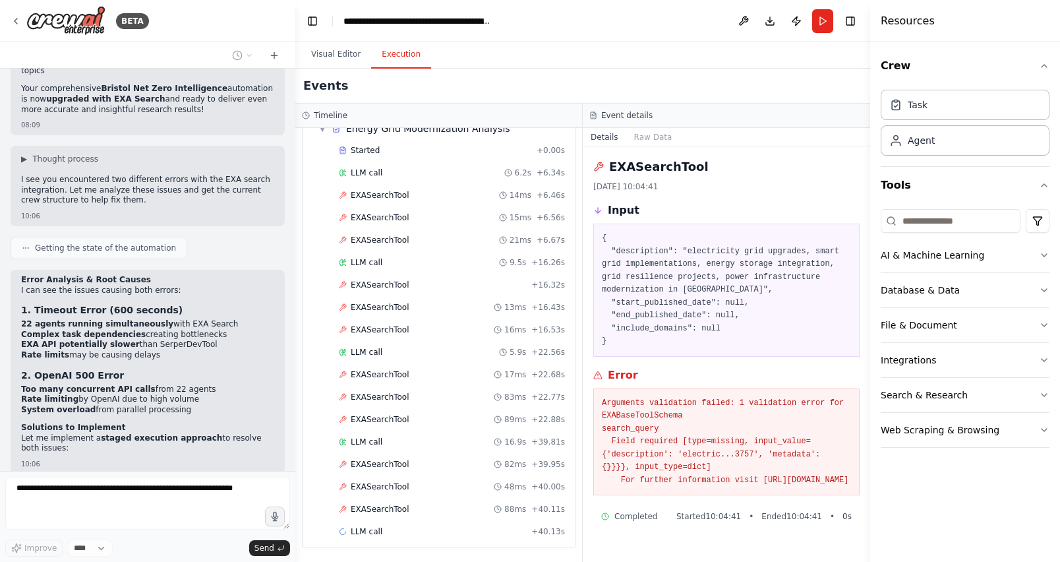
click at [186, 350] on li "Rate limits may be causing delays" at bounding box center [147, 355] width 253 height 11
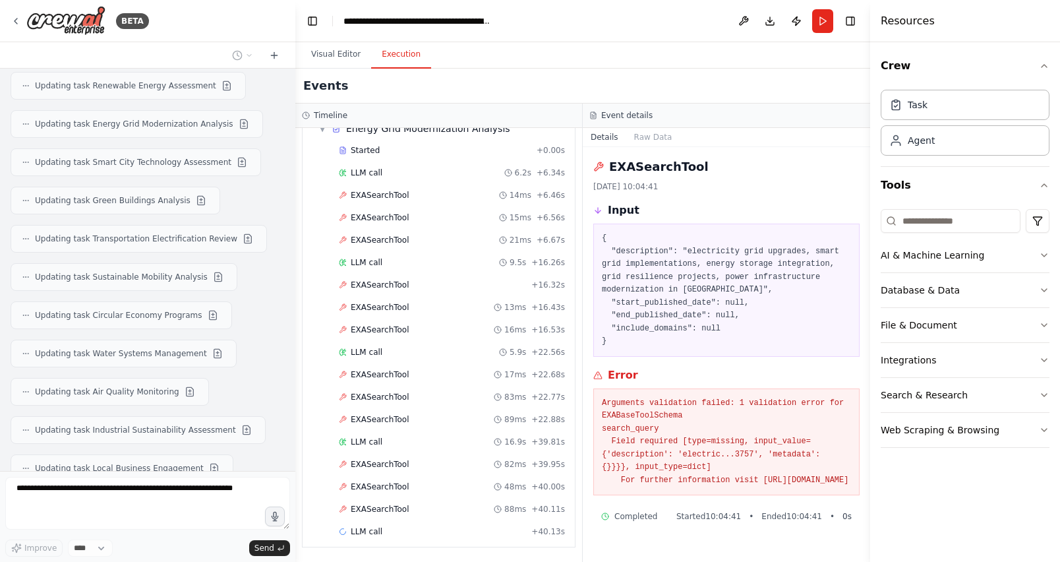
drag, startPoint x: 202, startPoint y: 177, endPoint x: 24, endPoint y: 183, distance: 178.7
click at [24, 183] on div "Hello! I'm the CrewAI assistant. What kind of automation do you want to build? …" at bounding box center [147, 270] width 295 height 402
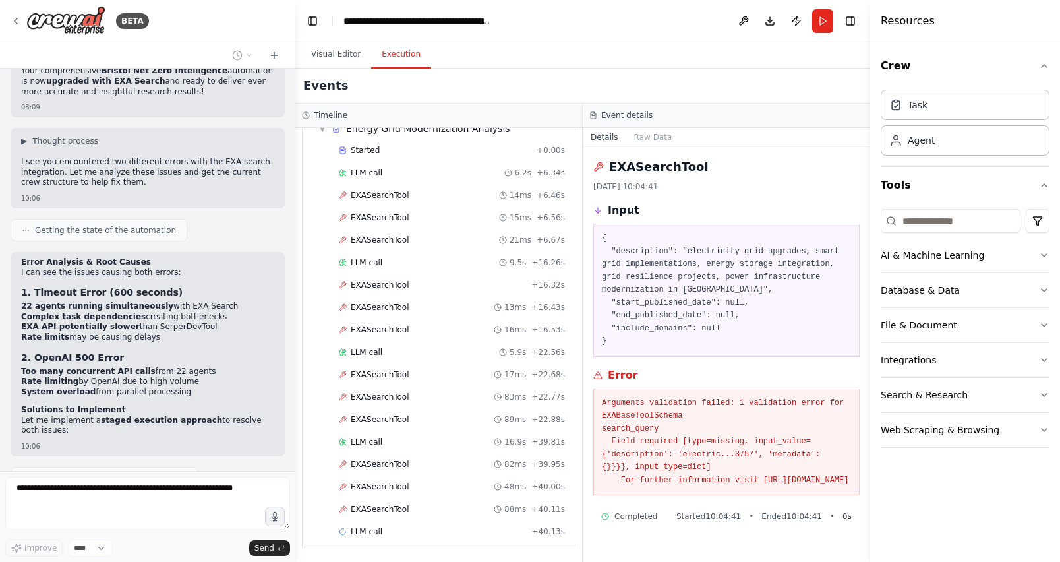
scroll to position [20455, 0]
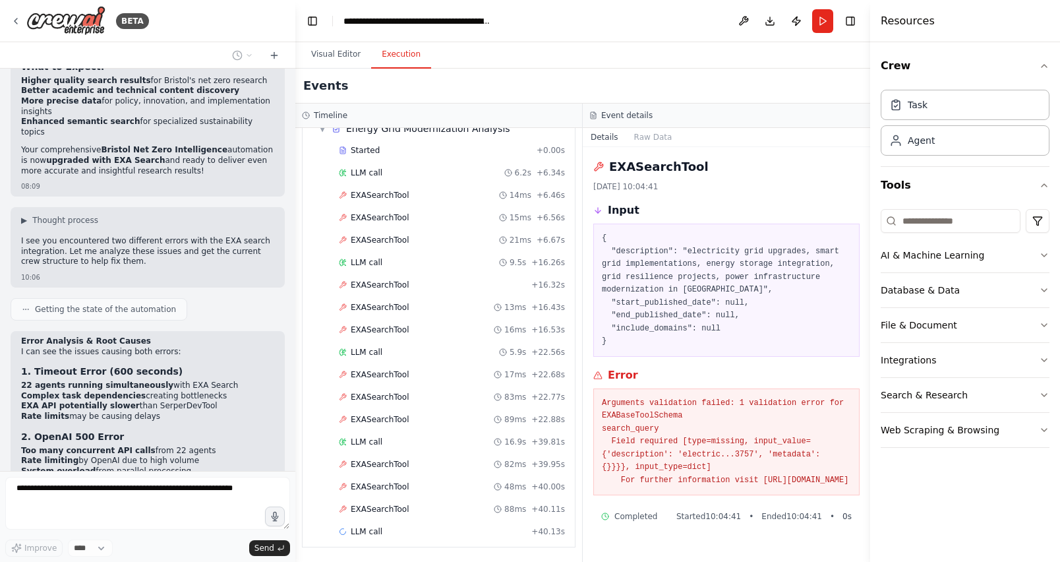
click at [57, 411] on strong "Rate limits" at bounding box center [45, 415] width 48 height 9
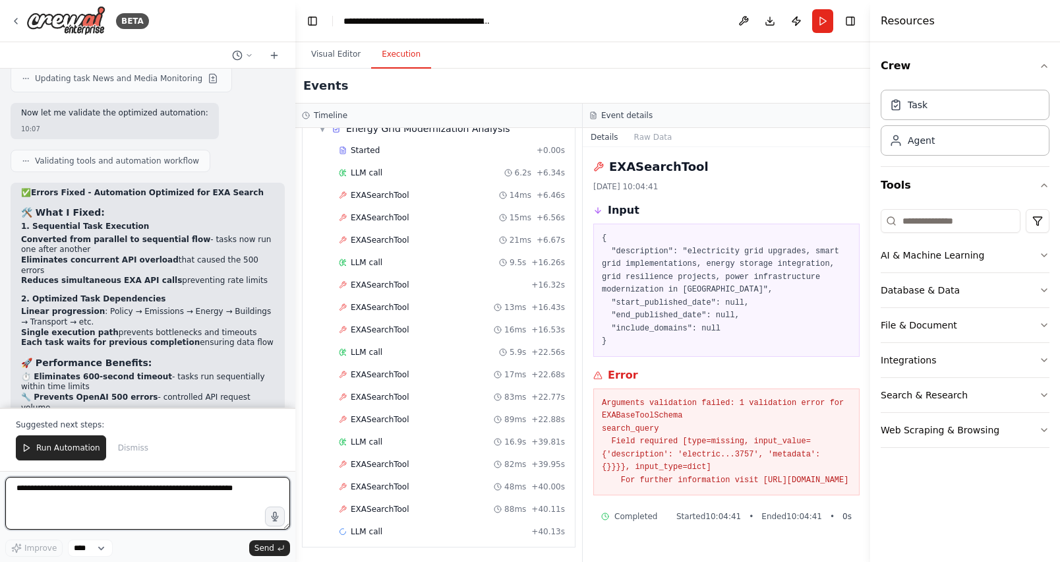
scroll to position [21752, 0]
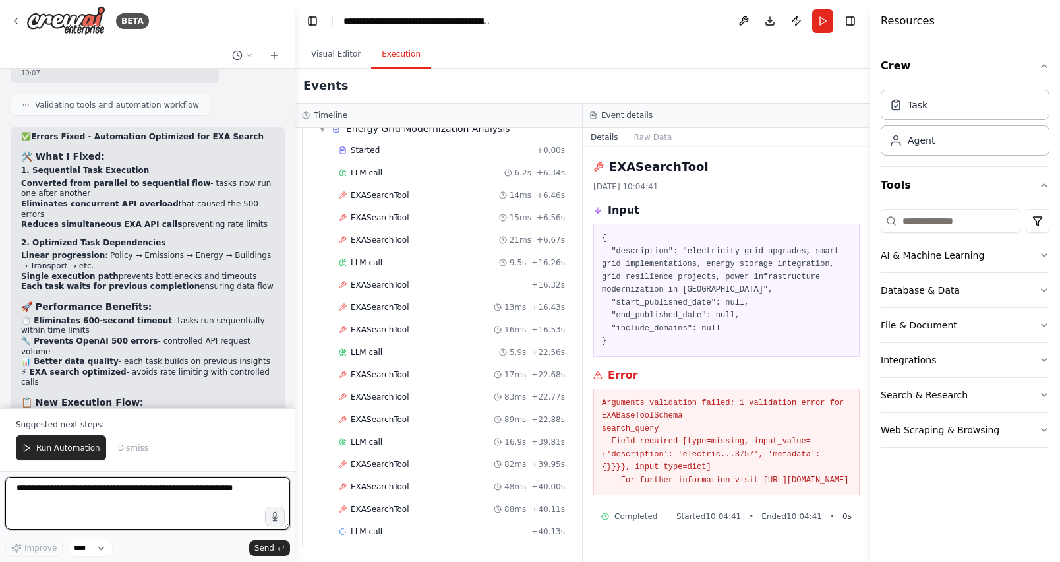
click at [106, 495] on textarea at bounding box center [147, 503] width 285 height 53
type textarea "**********"
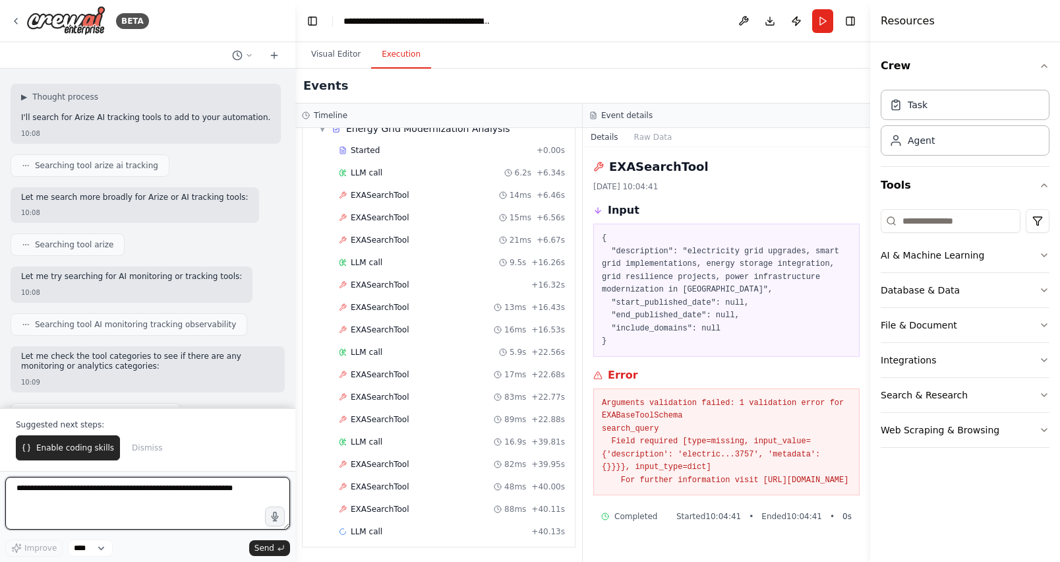
scroll to position [22317, 0]
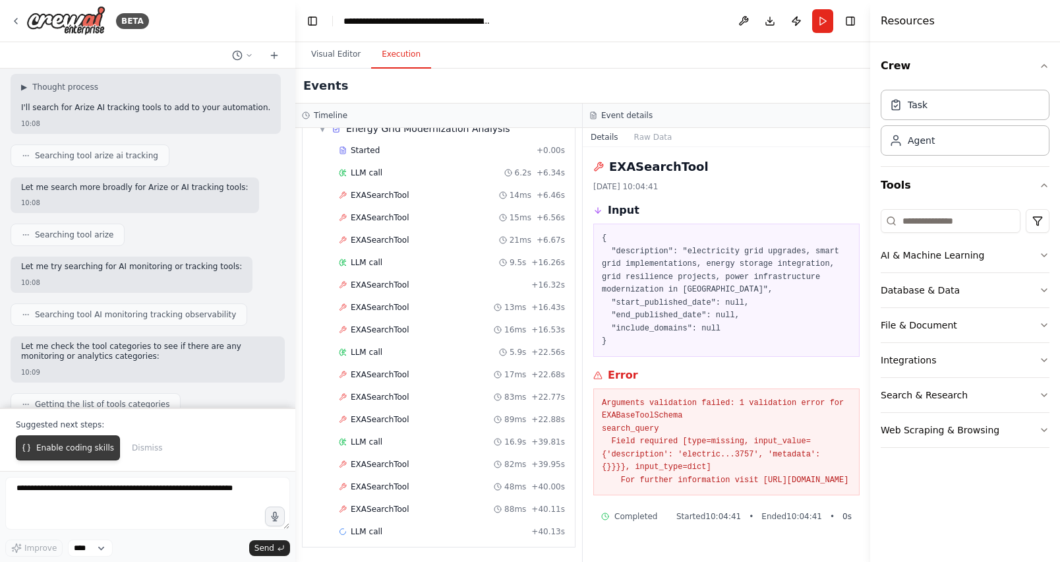
click at [74, 446] on span "Enable coding skills" at bounding box center [75, 447] width 78 height 11
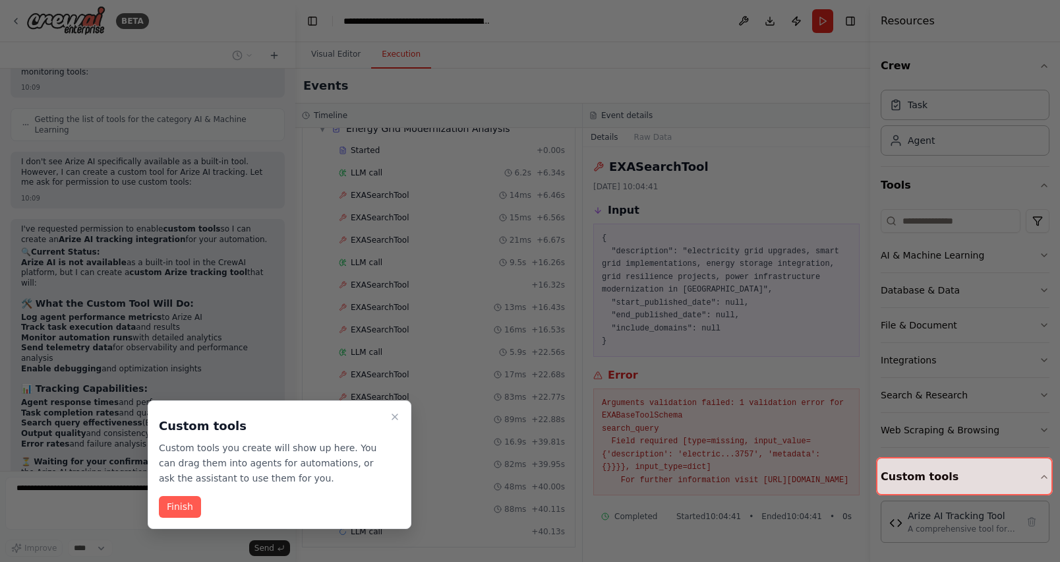
scroll to position [23088, 0]
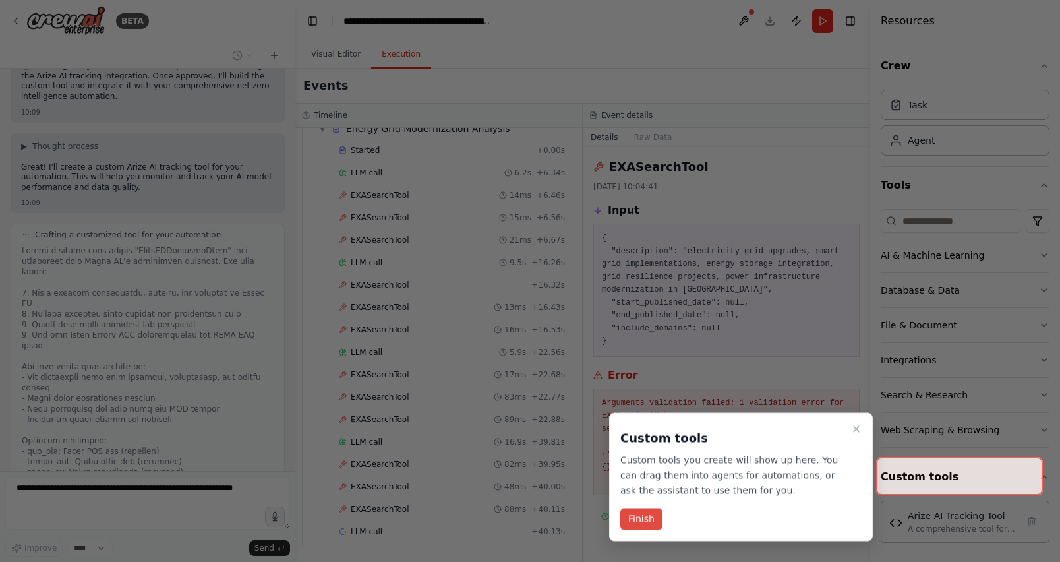
click at [638, 519] on button "Finish" at bounding box center [641, 519] width 42 height 22
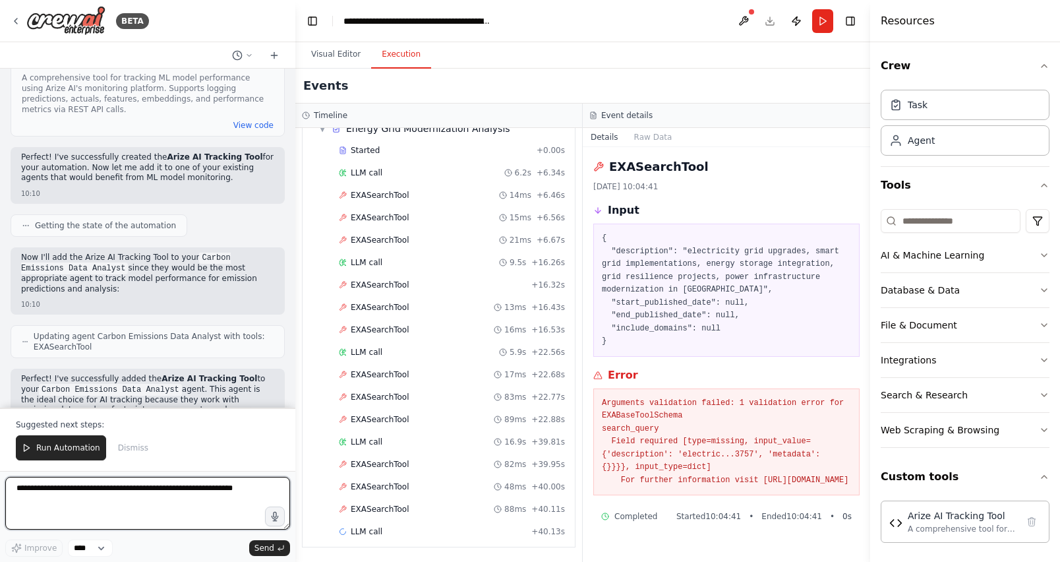
scroll to position [23626, 0]
